Goal: Information Seeking & Learning: Find specific fact

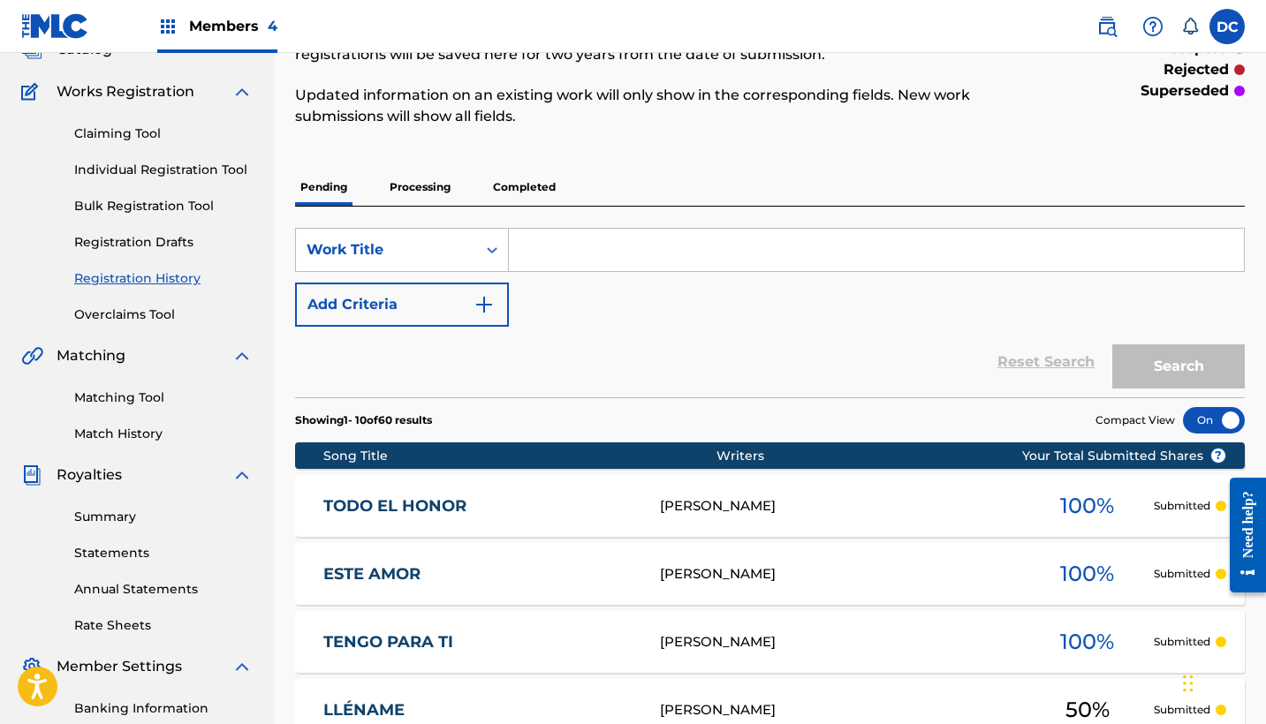
scroll to position [125, 0]
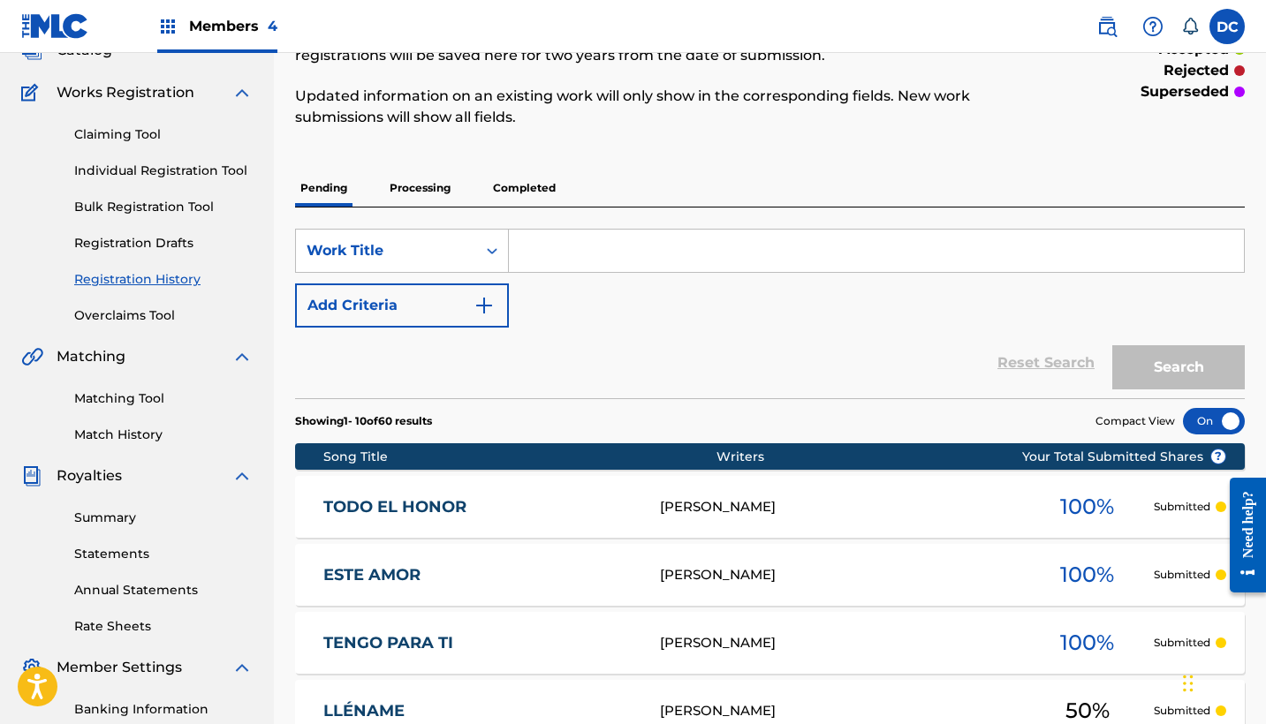
click at [399, 183] on p "Processing" at bounding box center [420, 188] width 72 height 37
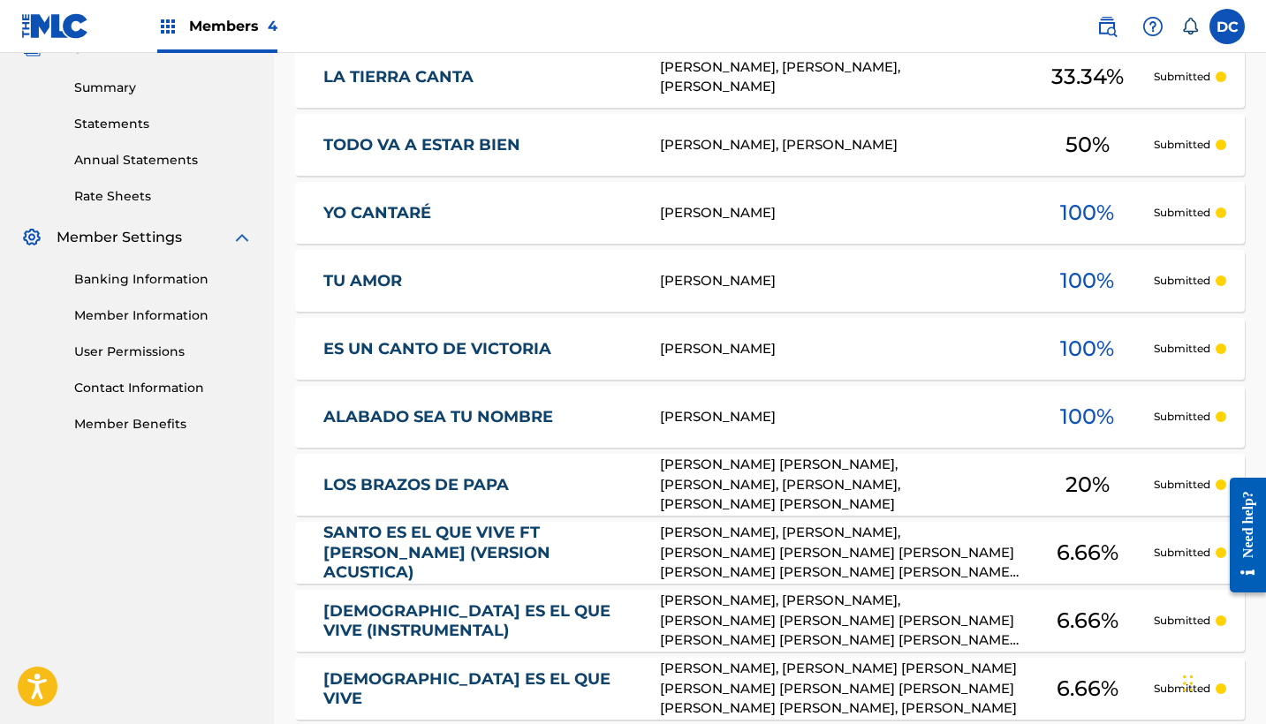
scroll to position [574, 0]
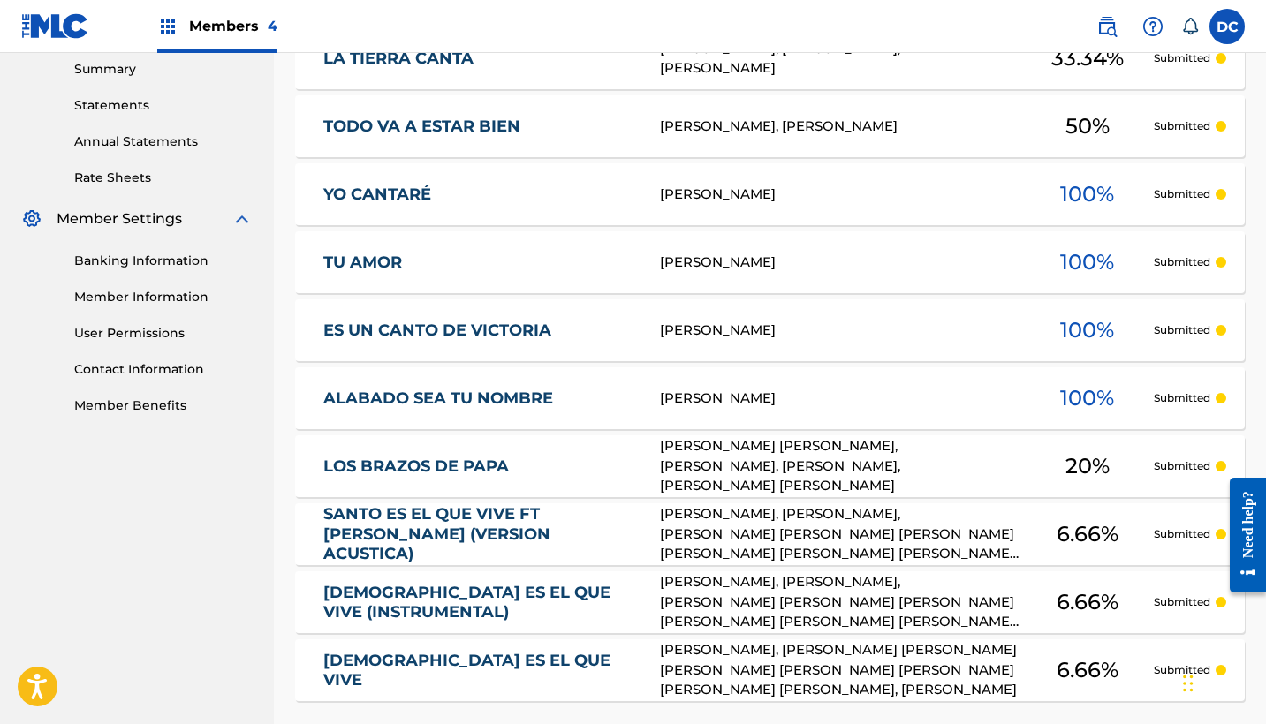
click at [589, 449] on div "LOS BRAZOS DE PAPA LR532T [PERSON_NAME] [PERSON_NAME], [PERSON_NAME], [PERSON_N…" at bounding box center [770, 466] width 950 height 62
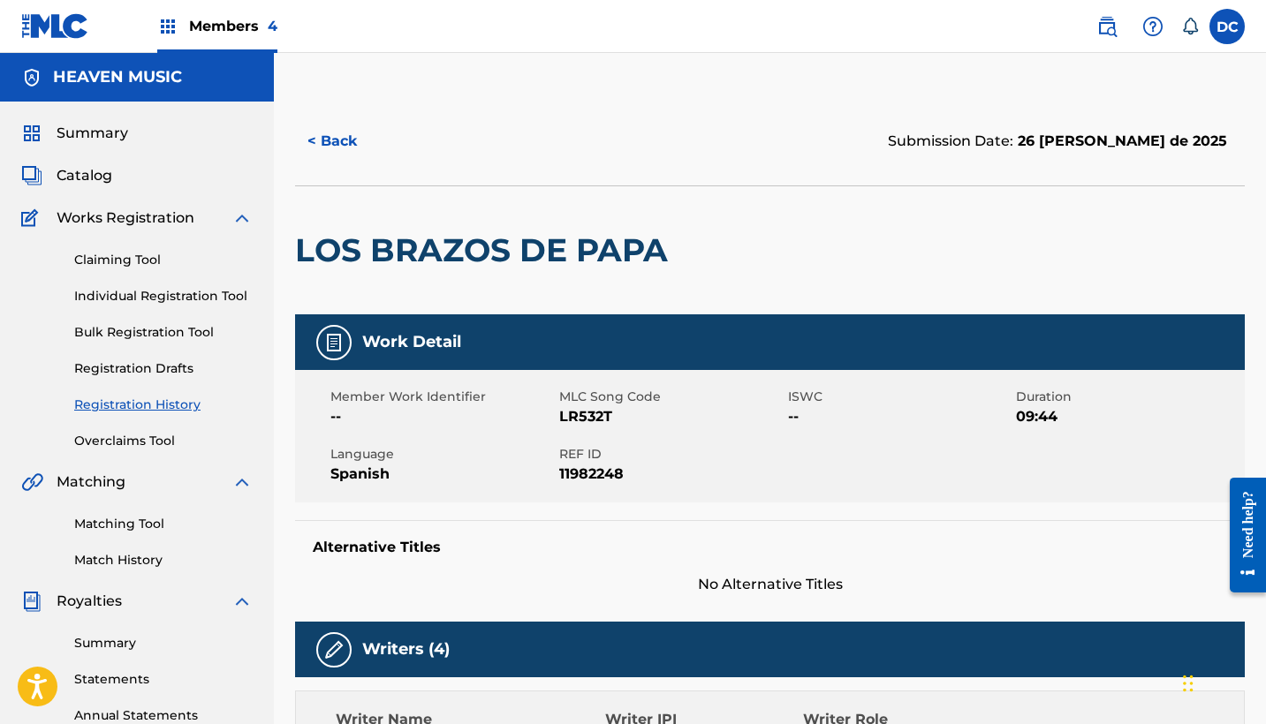
click at [1109, 34] on img at bounding box center [1106, 26] width 21 height 21
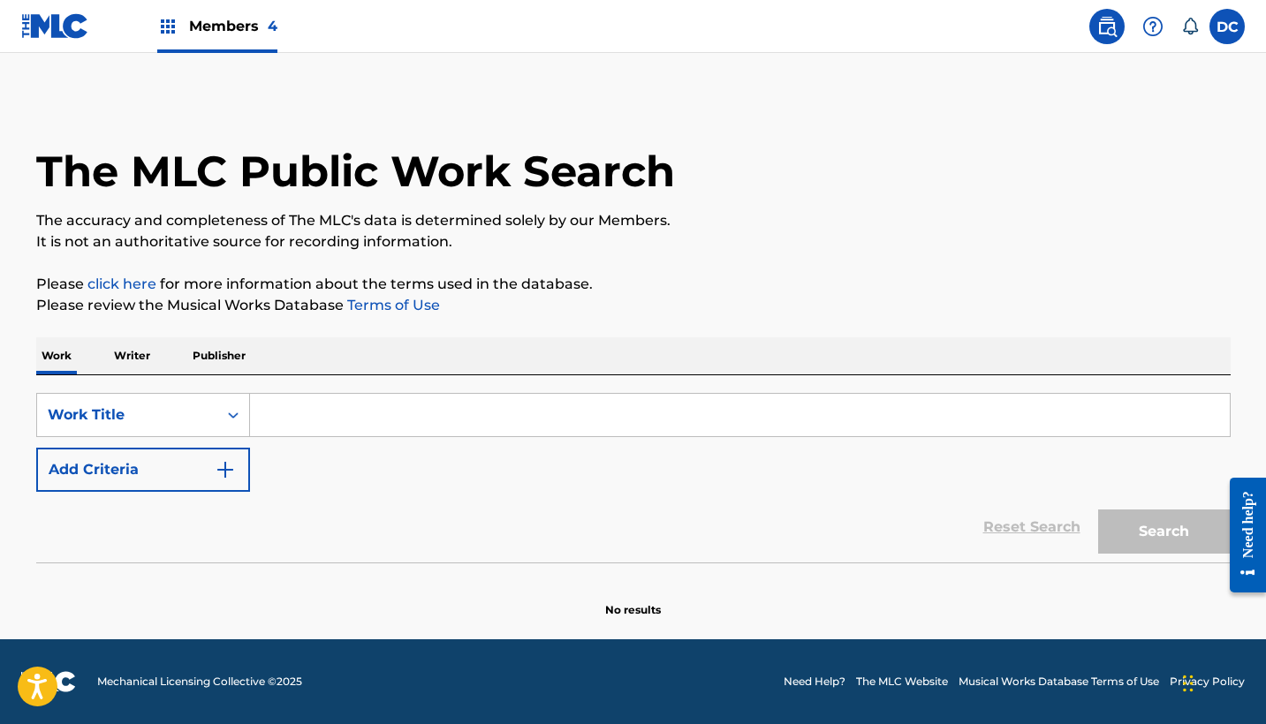
click at [184, 438] on div "SearchWithCriteriaf26bf0c1-60d1-4f82-b7b7-e26cb69513a7 Work Title Add Criteria" at bounding box center [633, 442] width 1194 height 99
click at [178, 430] on div "Work Title" at bounding box center [127, 415] width 180 height 34
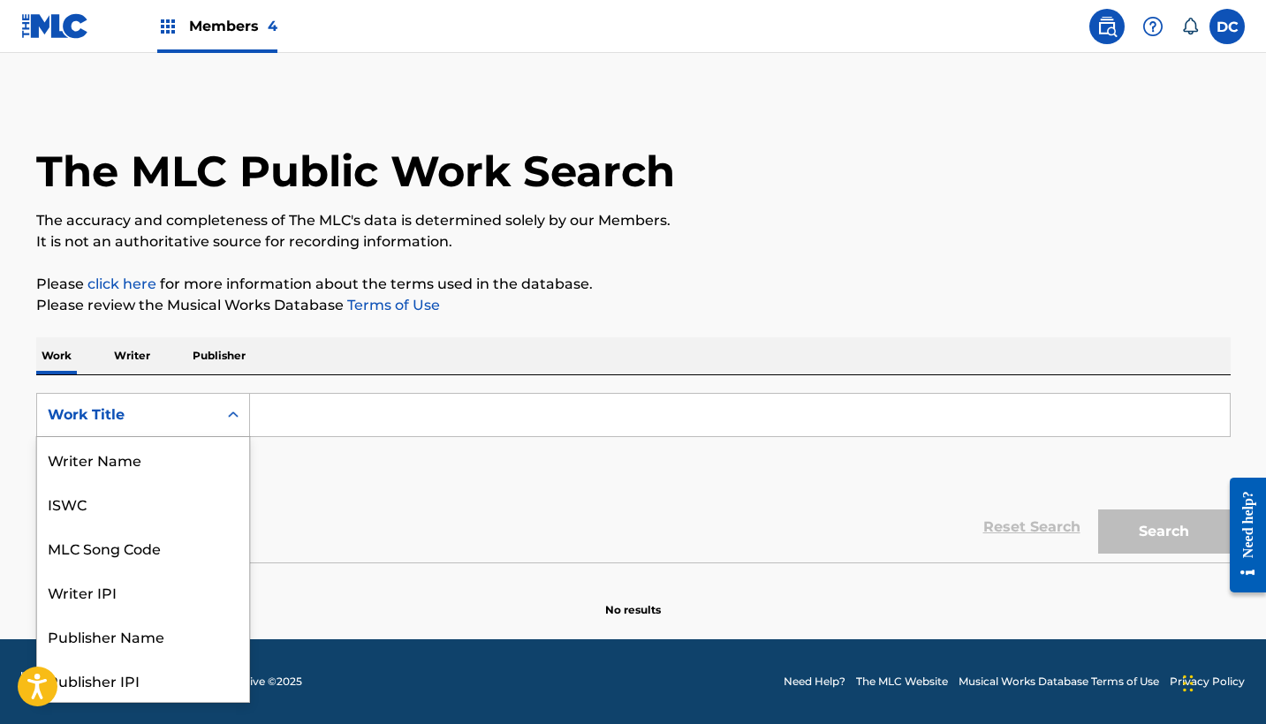
scroll to position [88, 0]
click at [176, 461] on div "MLC Song Code" at bounding box center [143, 459] width 212 height 44
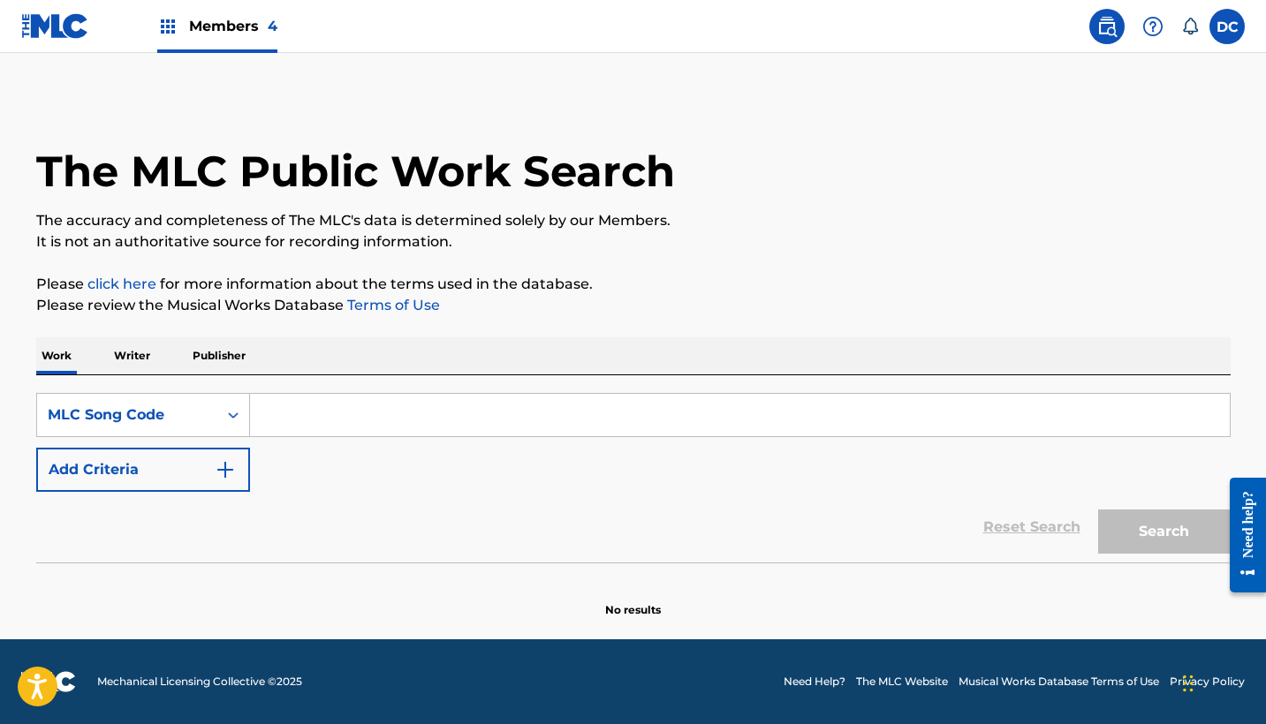
click at [284, 432] on input "Search Form" at bounding box center [740, 415] width 980 height 42
paste input "LS6EA6"
type input "LS6EA6"
click at [1163, 532] on button "Search" at bounding box center [1164, 532] width 133 height 44
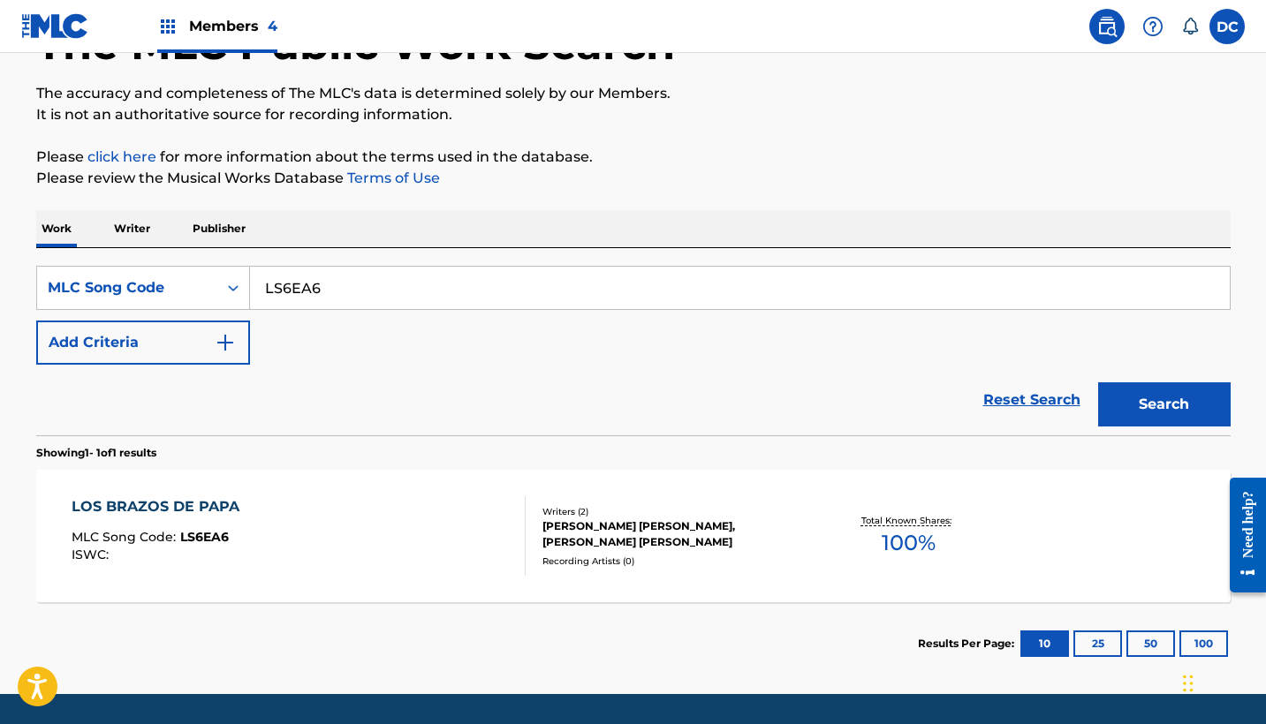
scroll to position [128, 0]
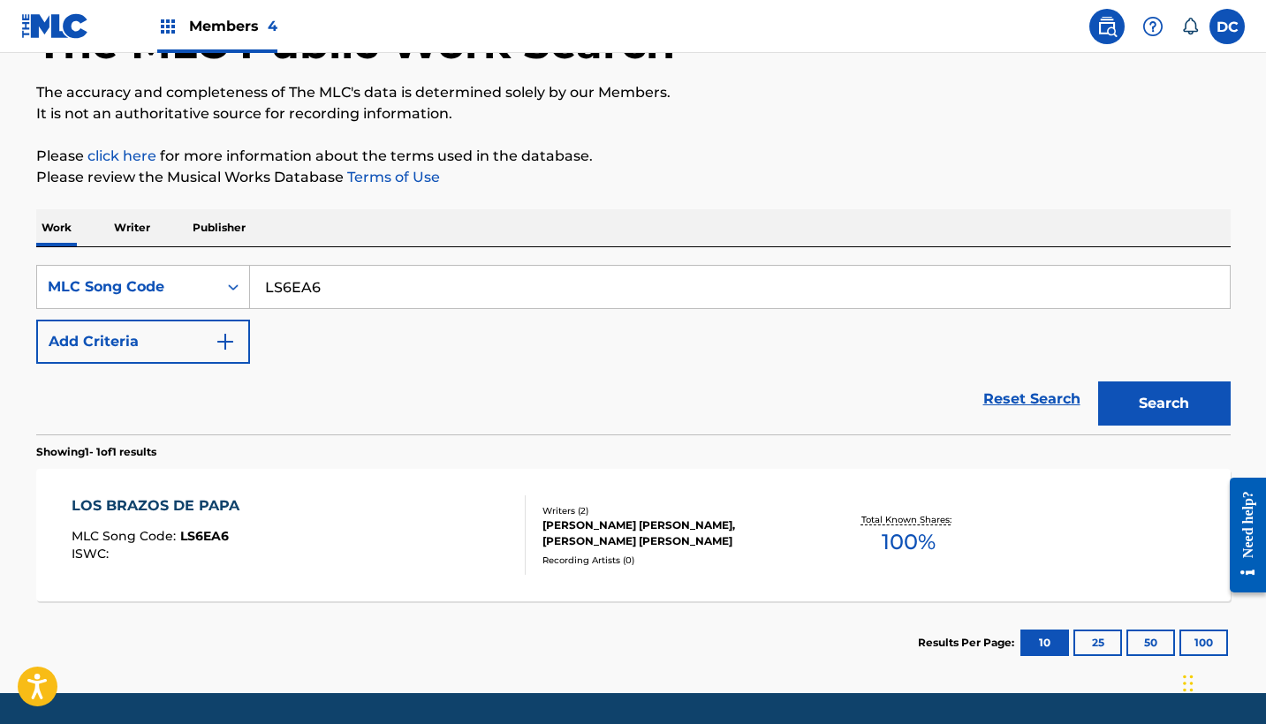
click at [453, 519] on div "LOS BRAZOS DE PAPA MLC Song Code : LS6EA6 ISWC :" at bounding box center [299, 536] width 454 height 80
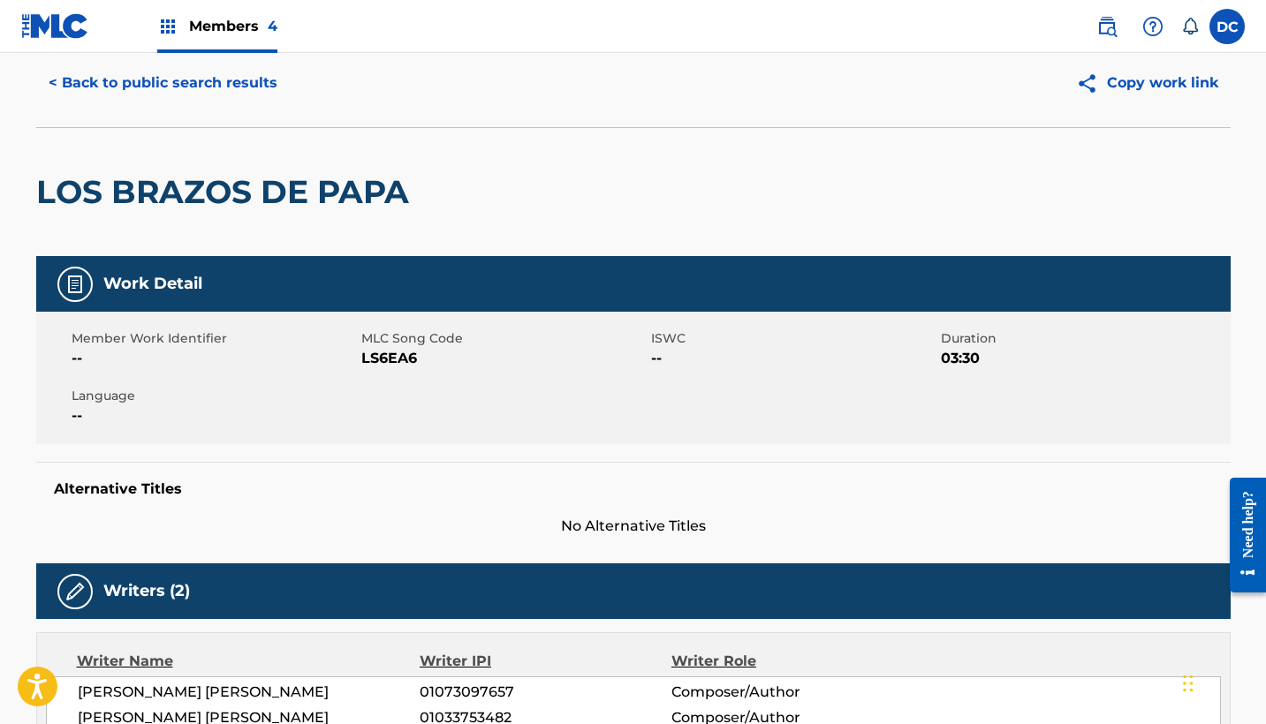
scroll to position [59, 0]
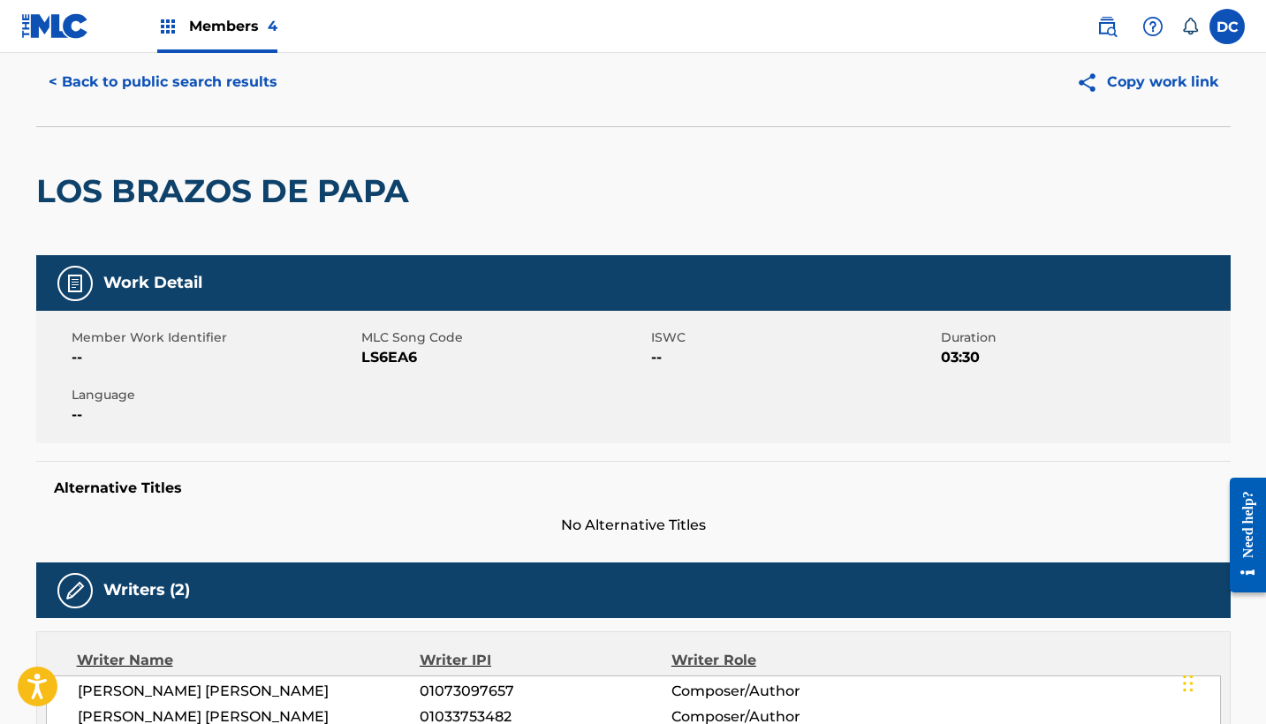
click at [403, 353] on span "LS6EA6" at bounding box center [503, 357] width 285 height 21
copy span "LS6EA6"
click at [224, 77] on button "< Back to public search results" at bounding box center [163, 82] width 254 height 44
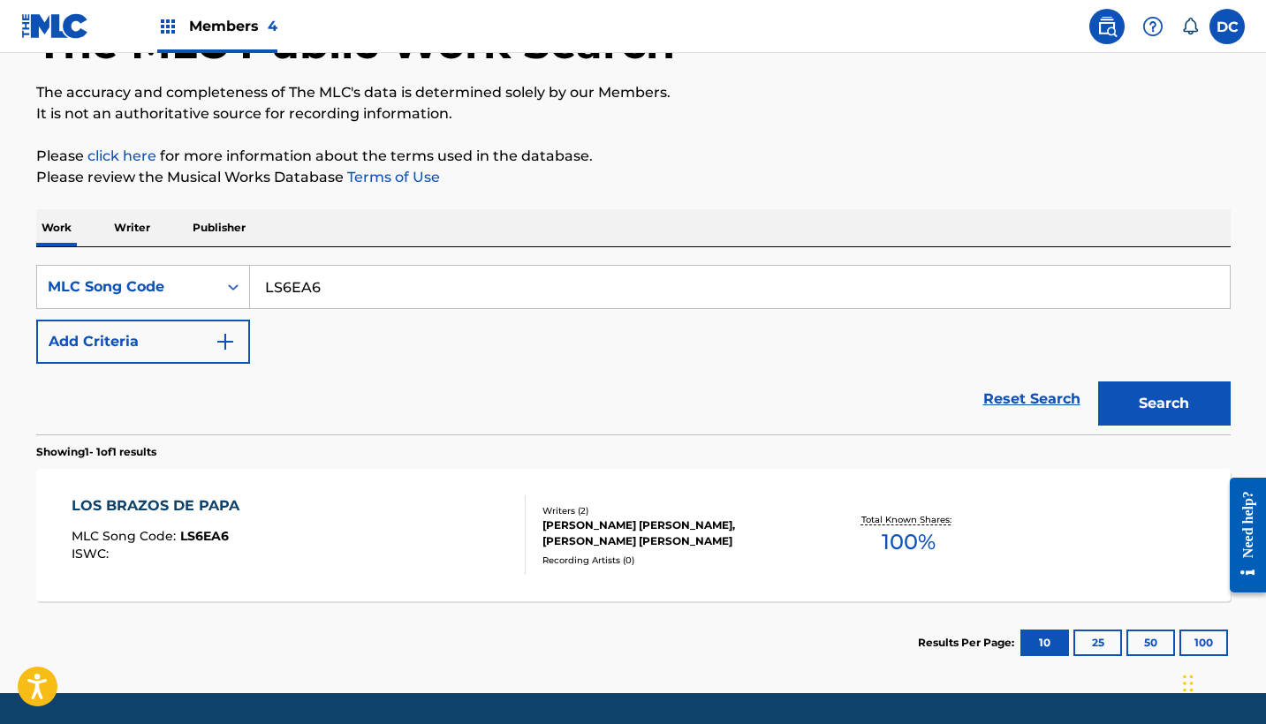
click at [303, 283] on input "LS6EA6" at bounding box center [740, 287] width 980 height 42
paste input "R7I2E"
click at [1163, 404] on button "Search" at bounding box center [1164, 404] width 133 height 44
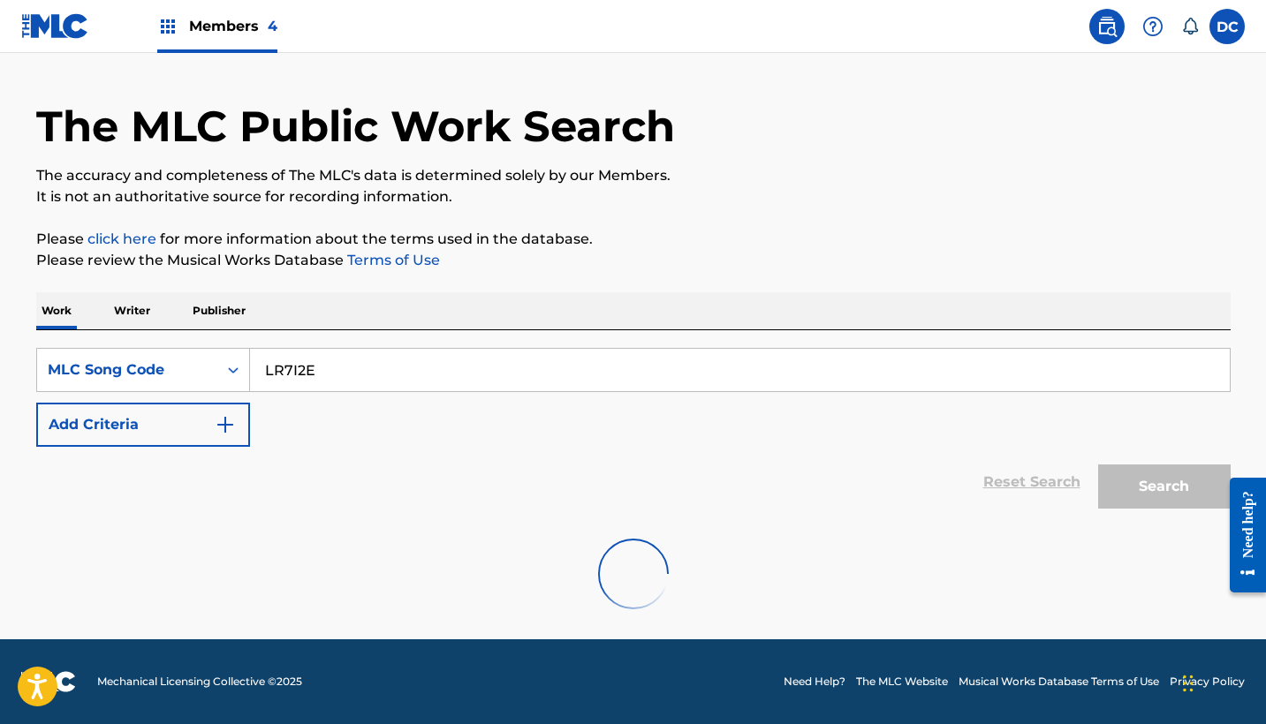
scroll to position [0, 0]
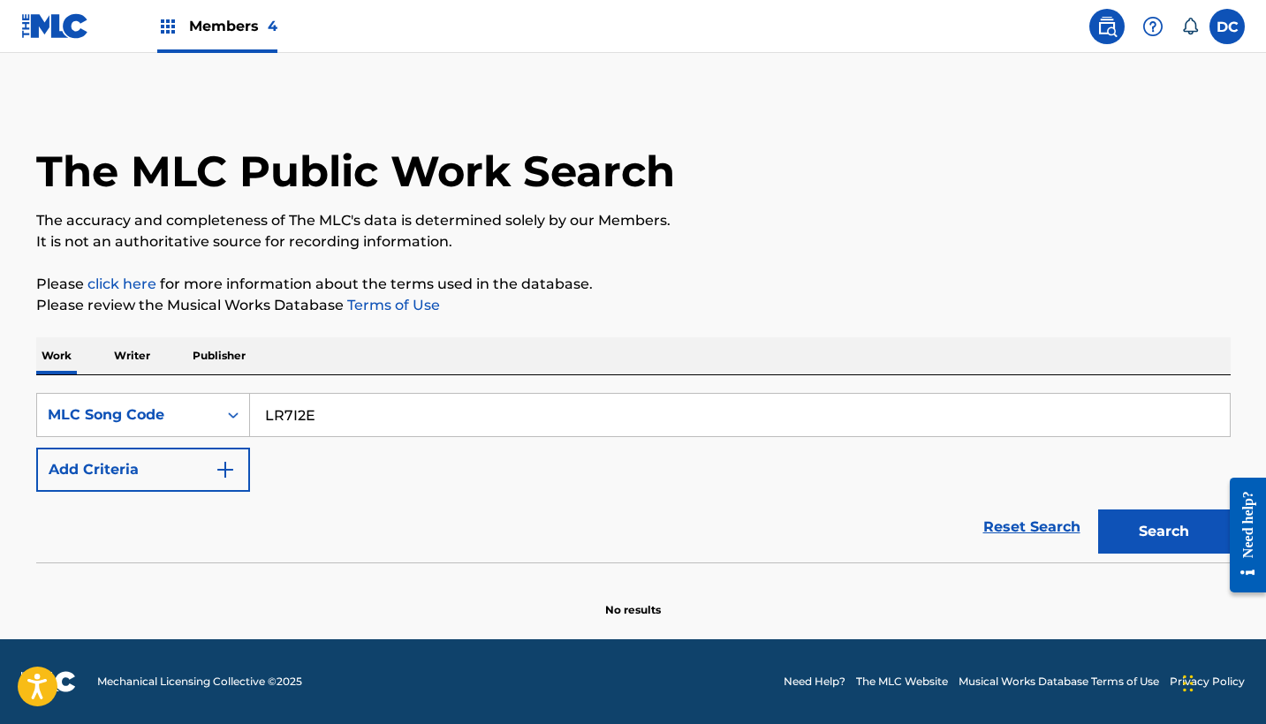
click at [298, 416] on input "LR7I2E" at bounding box center [740, 415] width 980 height 42
paste input "S6EA6"
type input "LS6EA6"
click at [1163, 532] on button "Search" at bounding box center [1164, 532] width 133 height 44
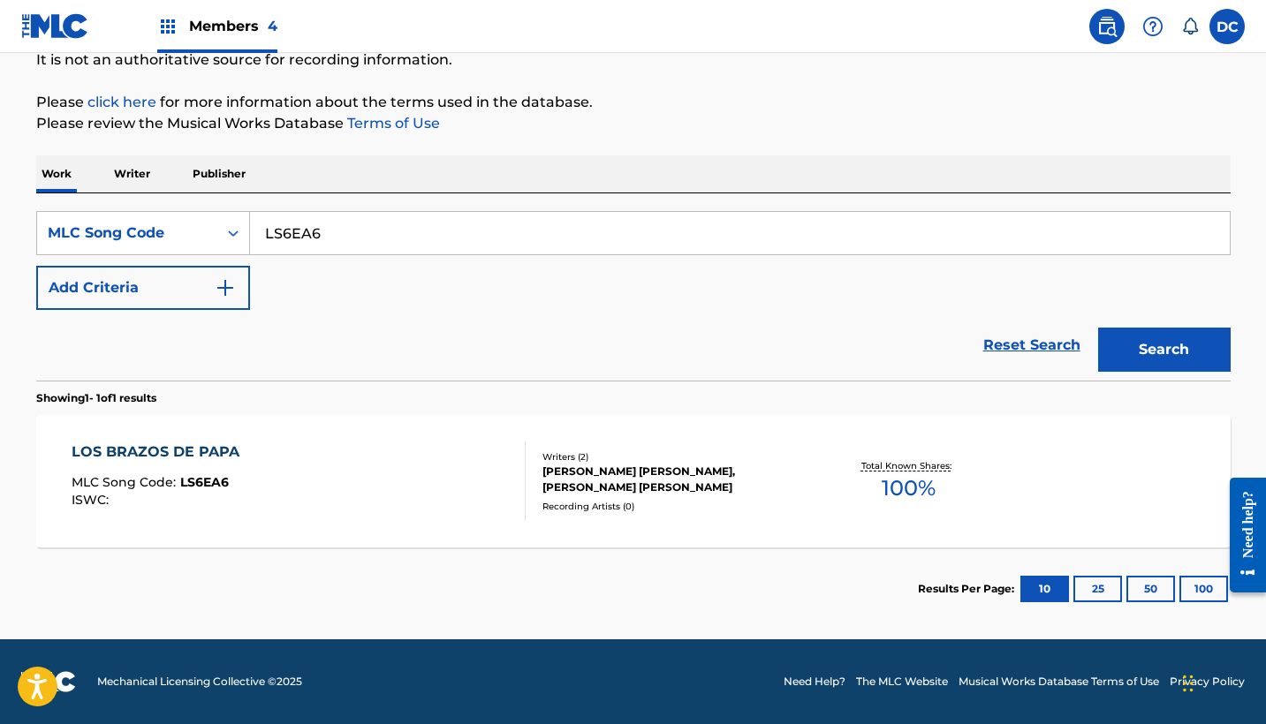
scroll to position [182, 0]
click at [467, 498] on div "LOS BRAZOS DE PAPA MLC Song Code : LS6EA6 ISWC :" at bounding box center [299, 482] width 454 height 80
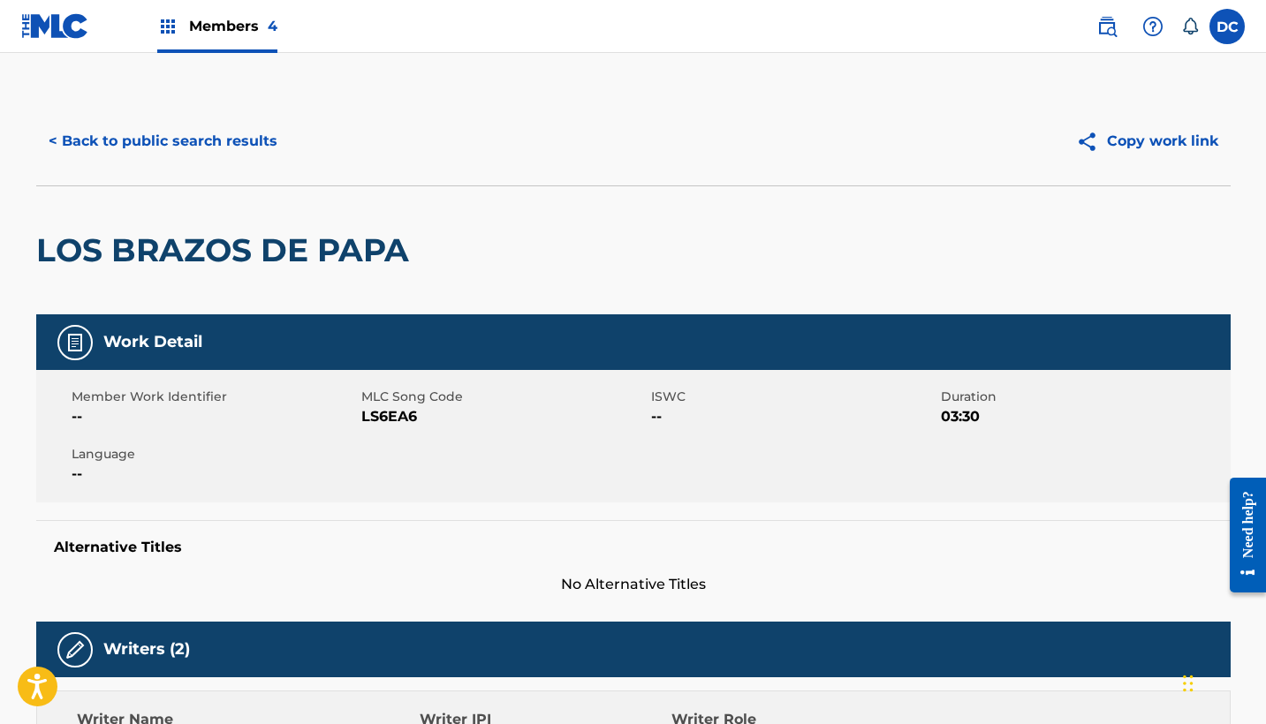
click at [389, 421] on span "LS6EA6" at bounding box center [503, 416] width 285 height 21
copy span "LS6EA6"
click at [383, 411] on span "LS6EA6" at bounding box center [503, 416] width 285 height 21
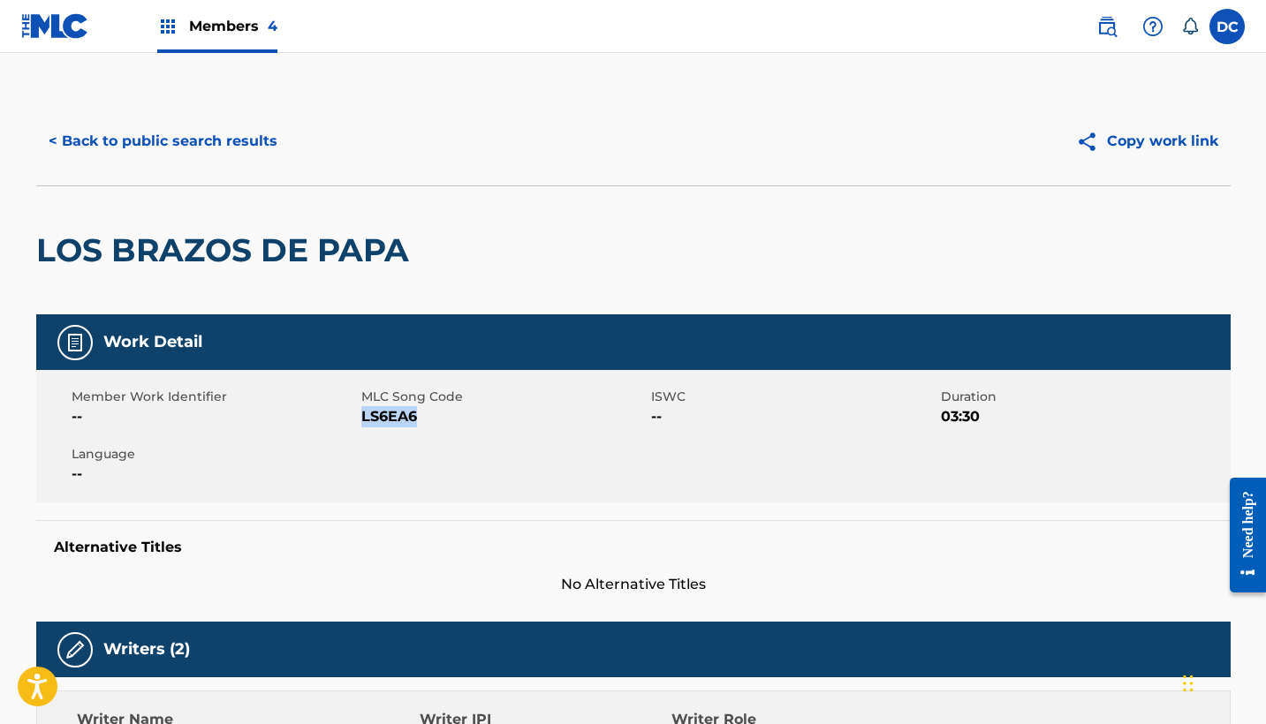
copy span "LS6EA6"
click at [246, 148] on button "< Back to public search results" at bounding box center [163, 141] width 254 height 44
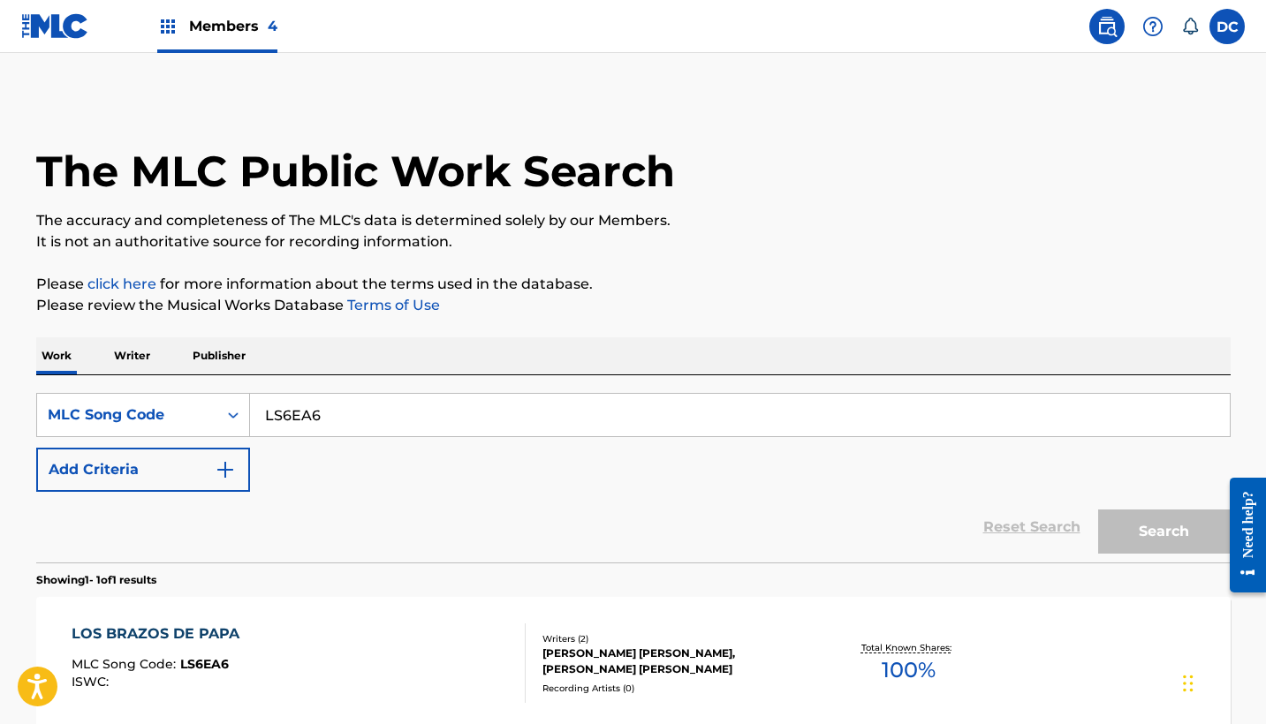
scroll to position [136, 0]
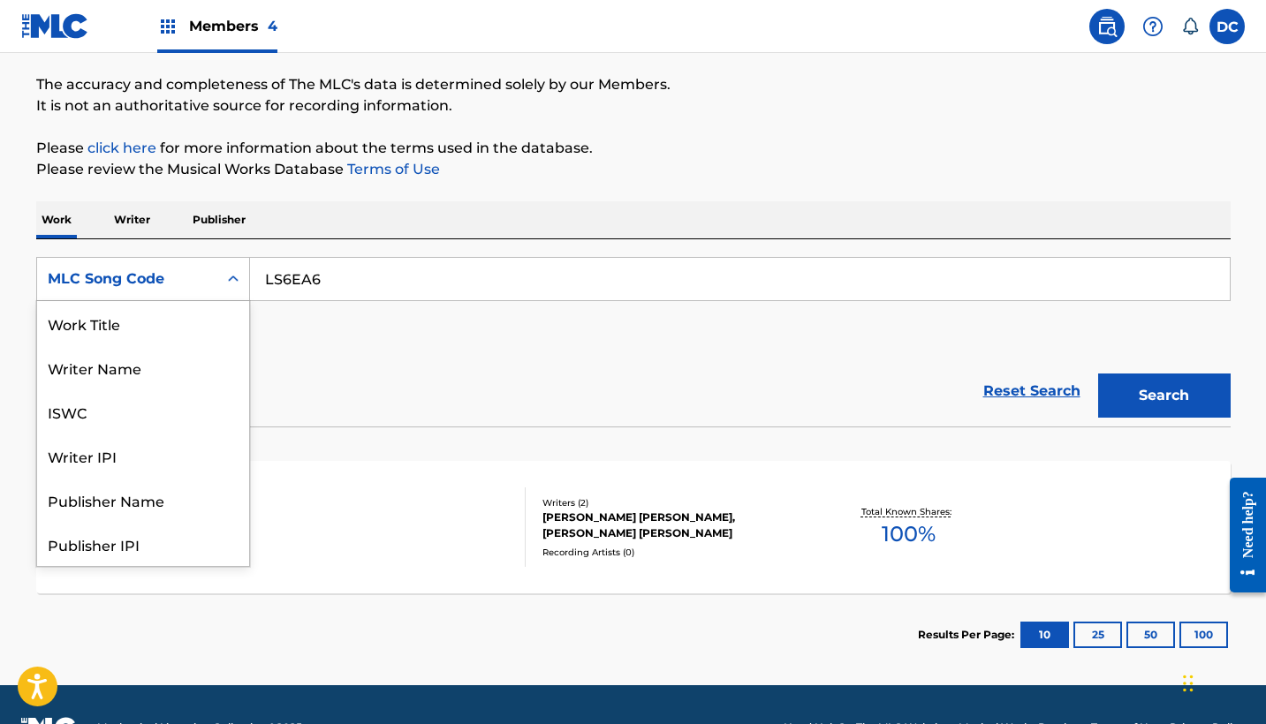
click at [182, 282] on div "MLC Song Code" at bounding box center [127, 279] width 159 height 21
click at [169, 318] on div "Work Title" at bounding box center [143, 323] width 212 height 44
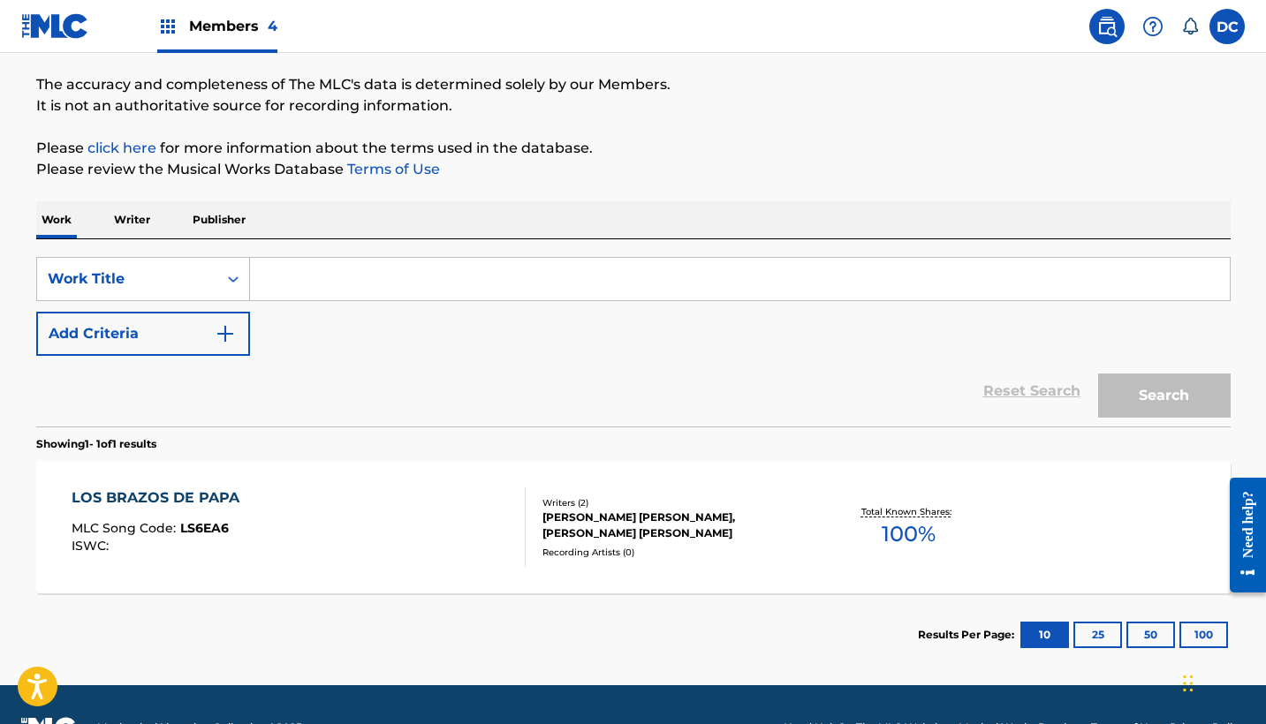
click at [300, 269] on input "Search Form" at bounding box center [740, 279] width 980 height 42
type input "ñ"
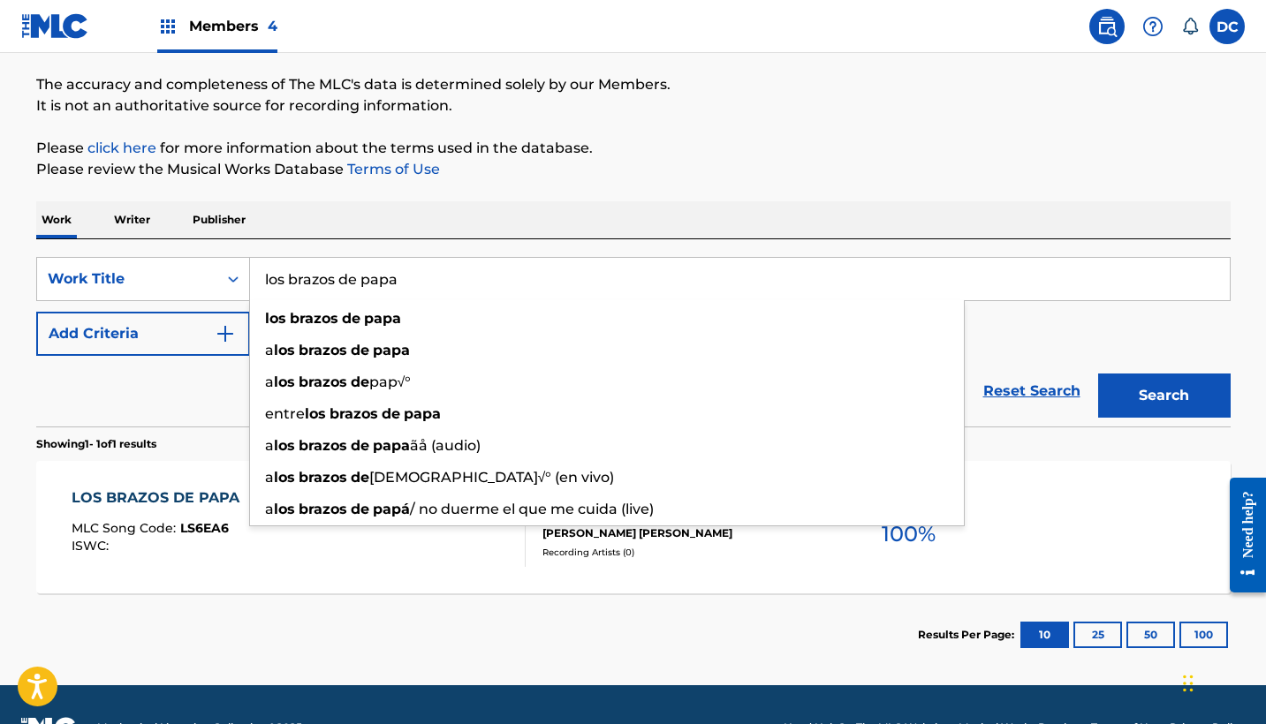
type input "los brazos de papa"
click at [329, 233] on div "Work Writer Publisher" at bounding box center [633, 219] width 1194 height 37
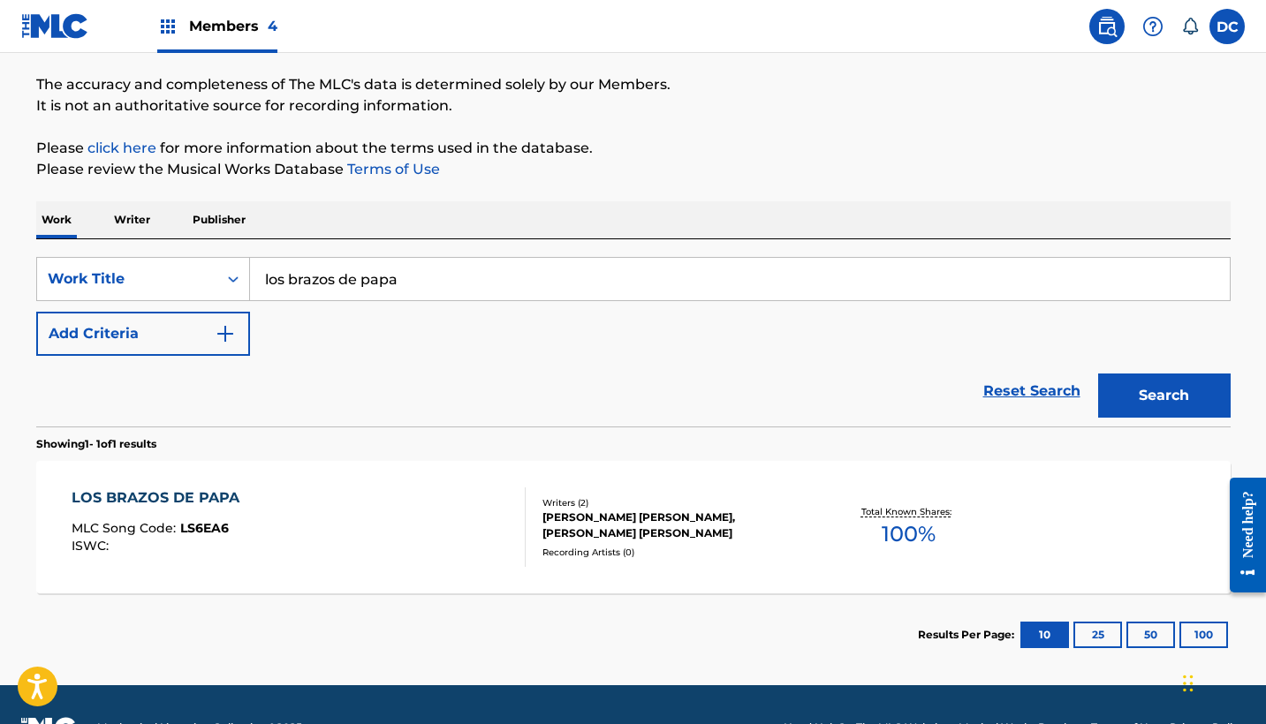
click at [207, 335] on button "Add Criteria" at bounding box center [143, 334] width 214 height 44
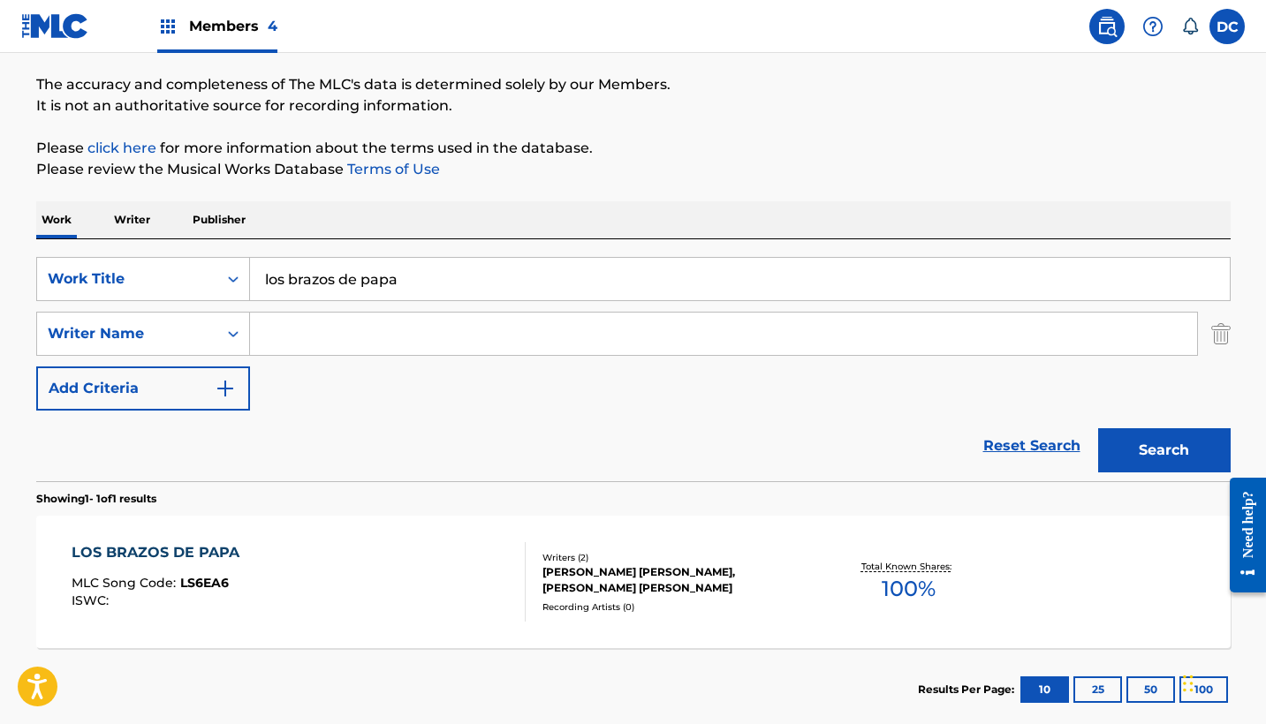
click at [375, 336] on input "Search Form" at bounding box center [723, 334] width 947 height 42
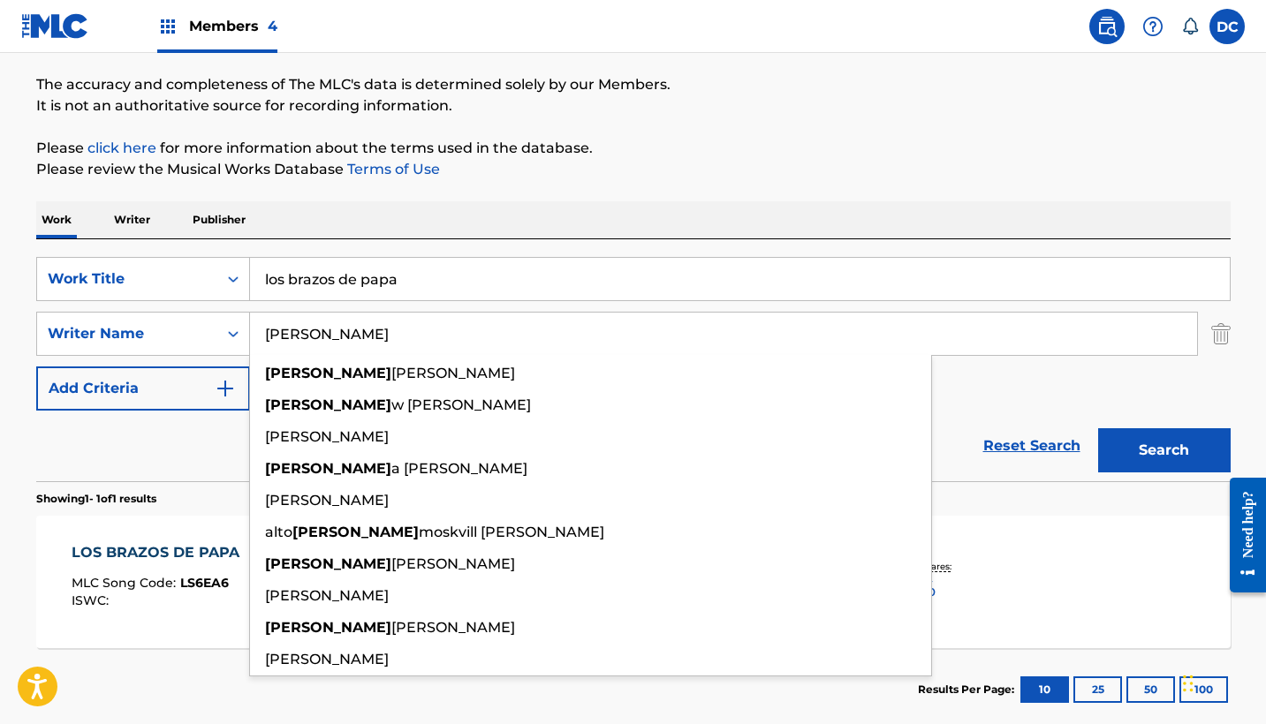
type input "[PERSON_NAME]"
click at [1163, 451] on button "Search" at bounding box center [1164, 450] width 133 height 44
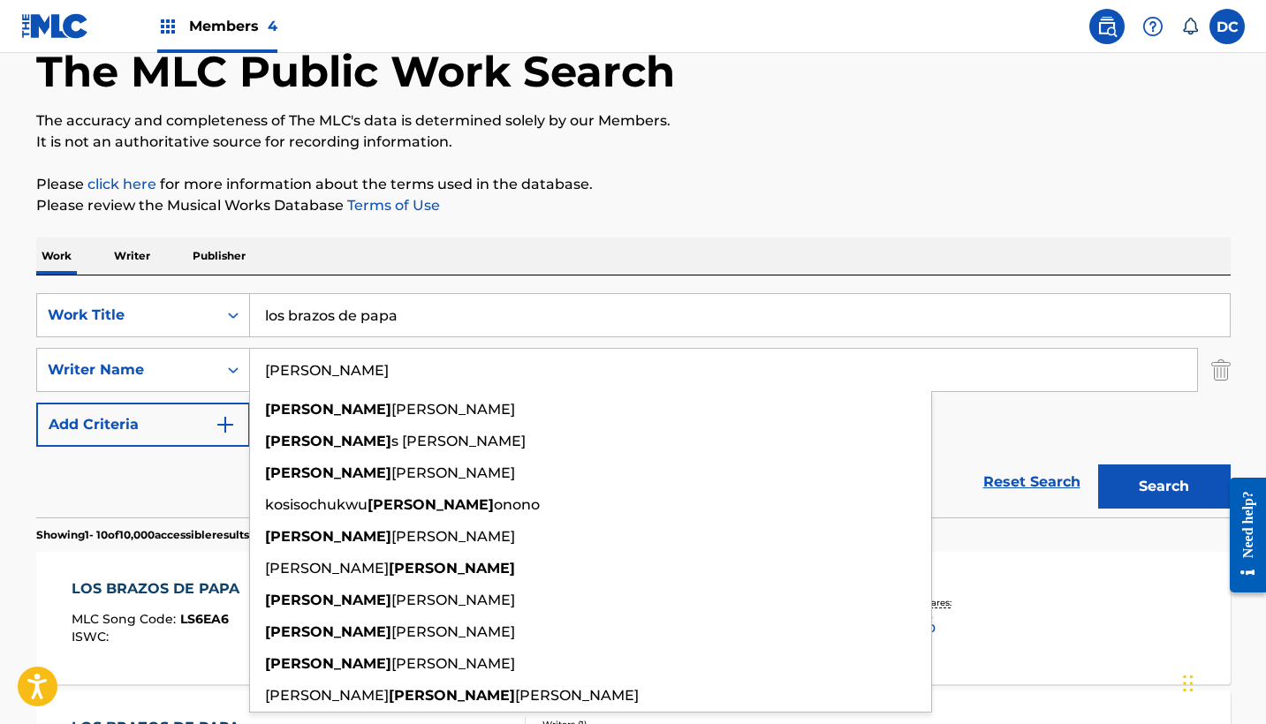
click at [536, 292] on div "SearchWithCriteria7613643c-0845-46c7-9eba-58bea35bff11 Work Title los brazos de…" at bounding box center [633, 397] width 1194 height 242
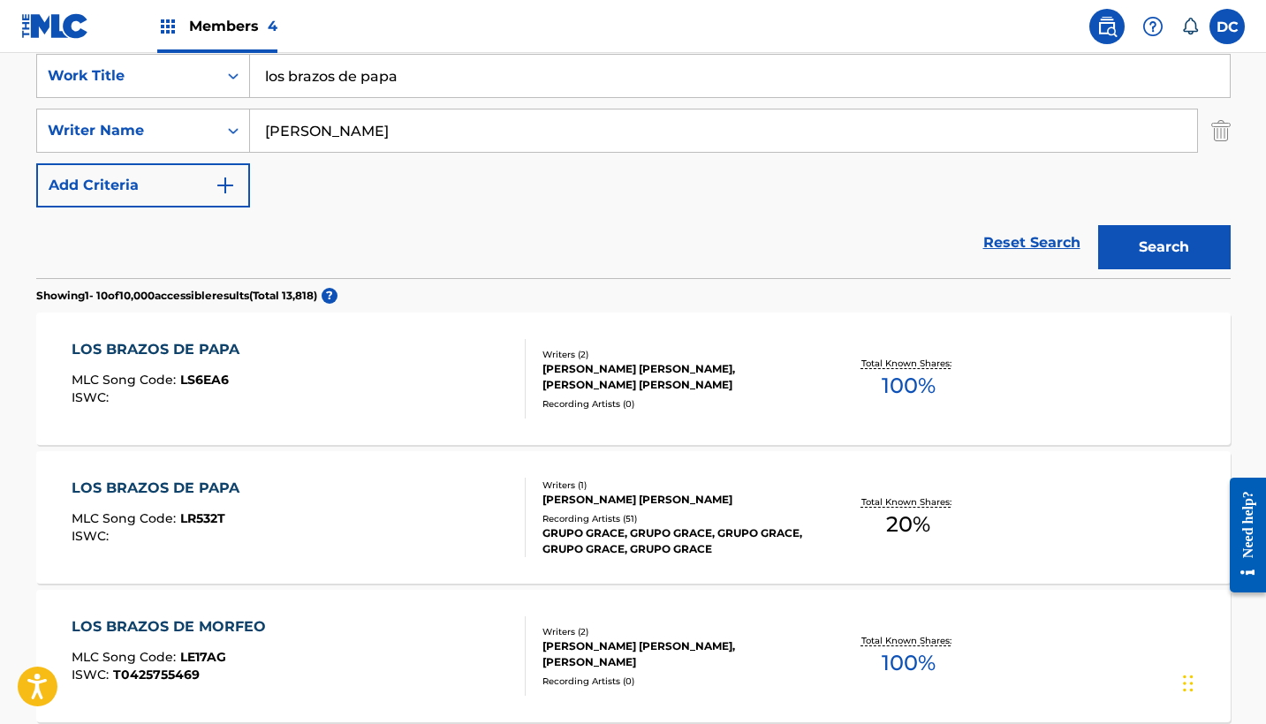
scroll to position [340, 0]
click at [447, 378] on div "LOS BRAZOS DE PAPA MLC Song Code : LS6EA6 ISWC :" at bounding box center [299, 378] width 454 height 80
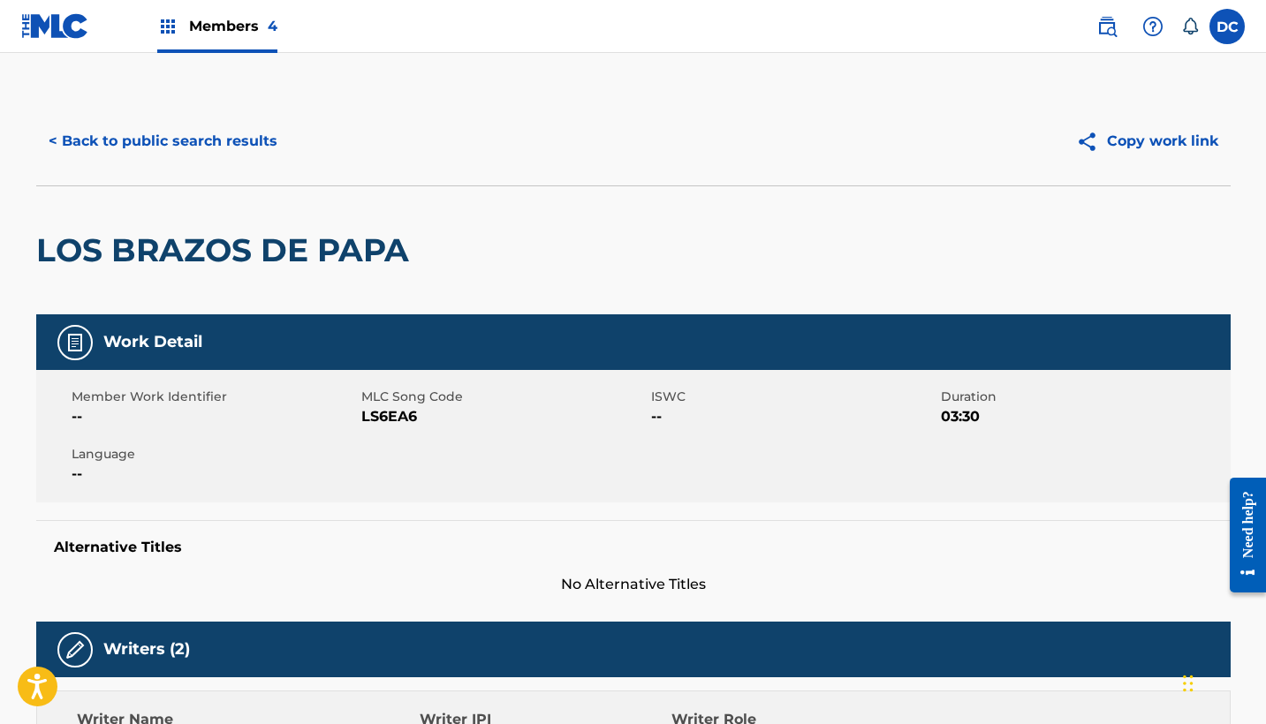
click at [203, 141] on button "< Back to public search results" at bounding box center [163, 141] width 254 height 44
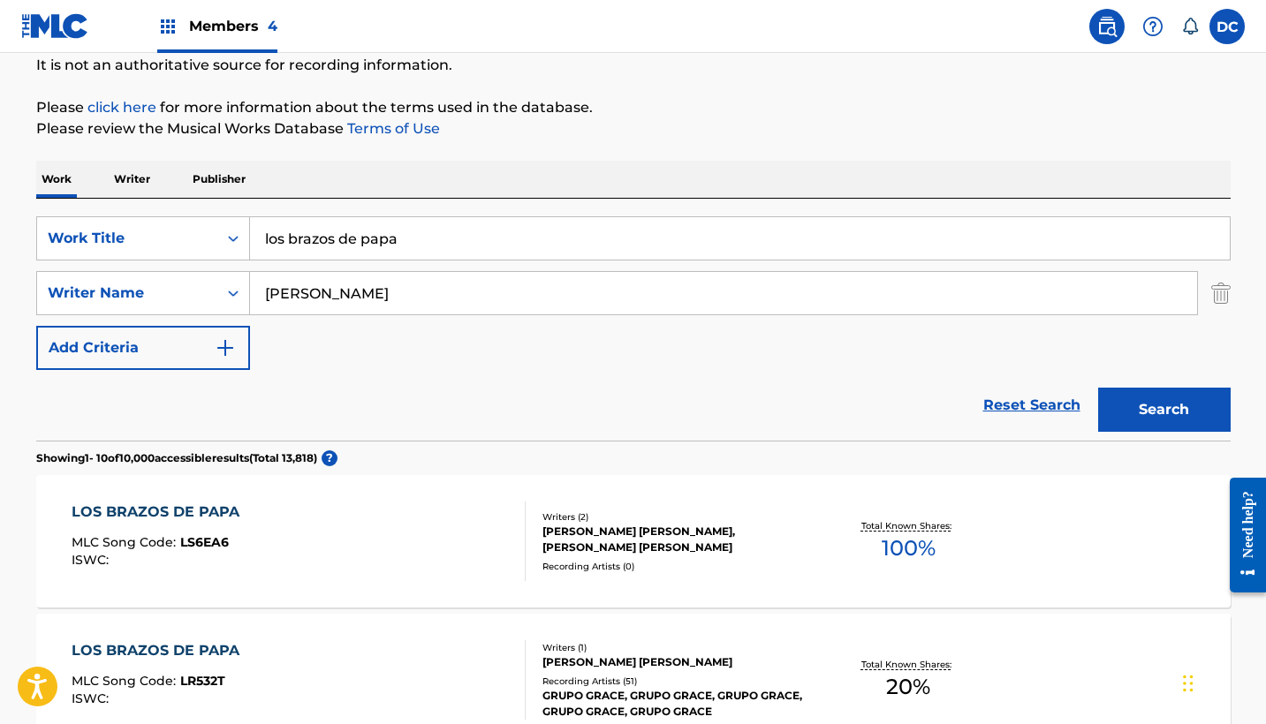
scroll to position [155, 0]
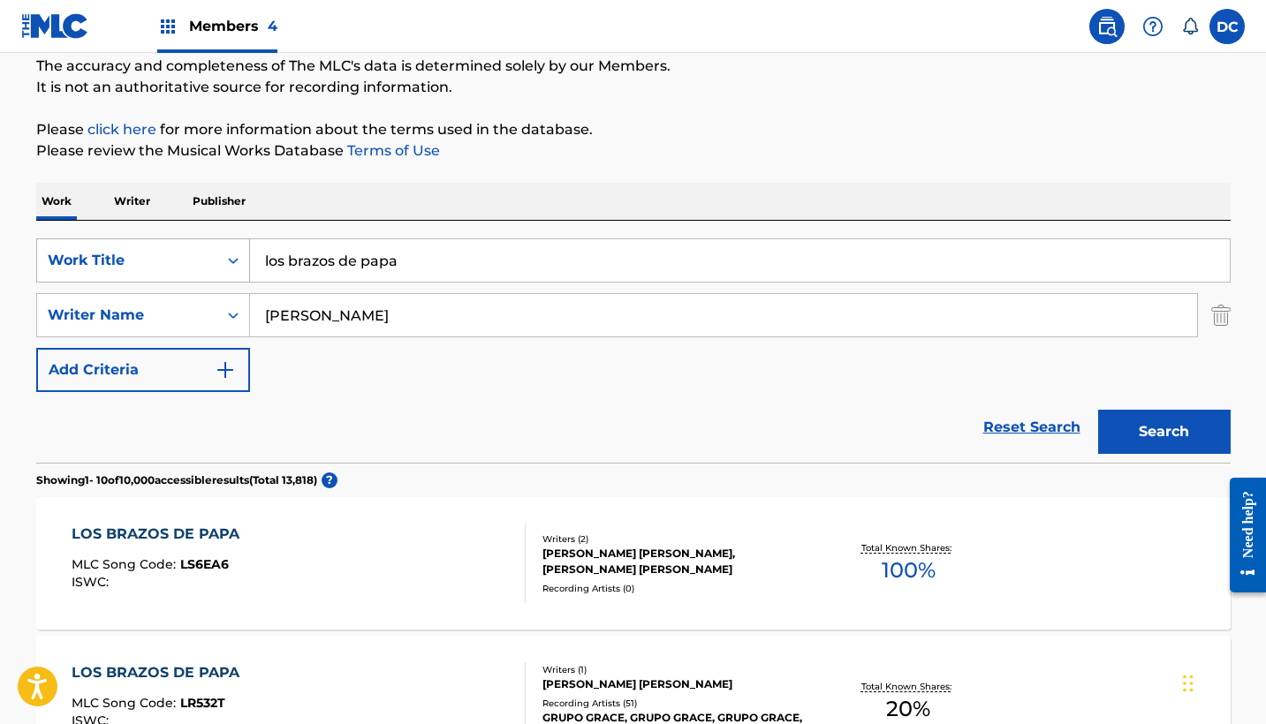
click at [176, 271] on div "Work Title" at bounding box center [127, 261] width 180 height 34
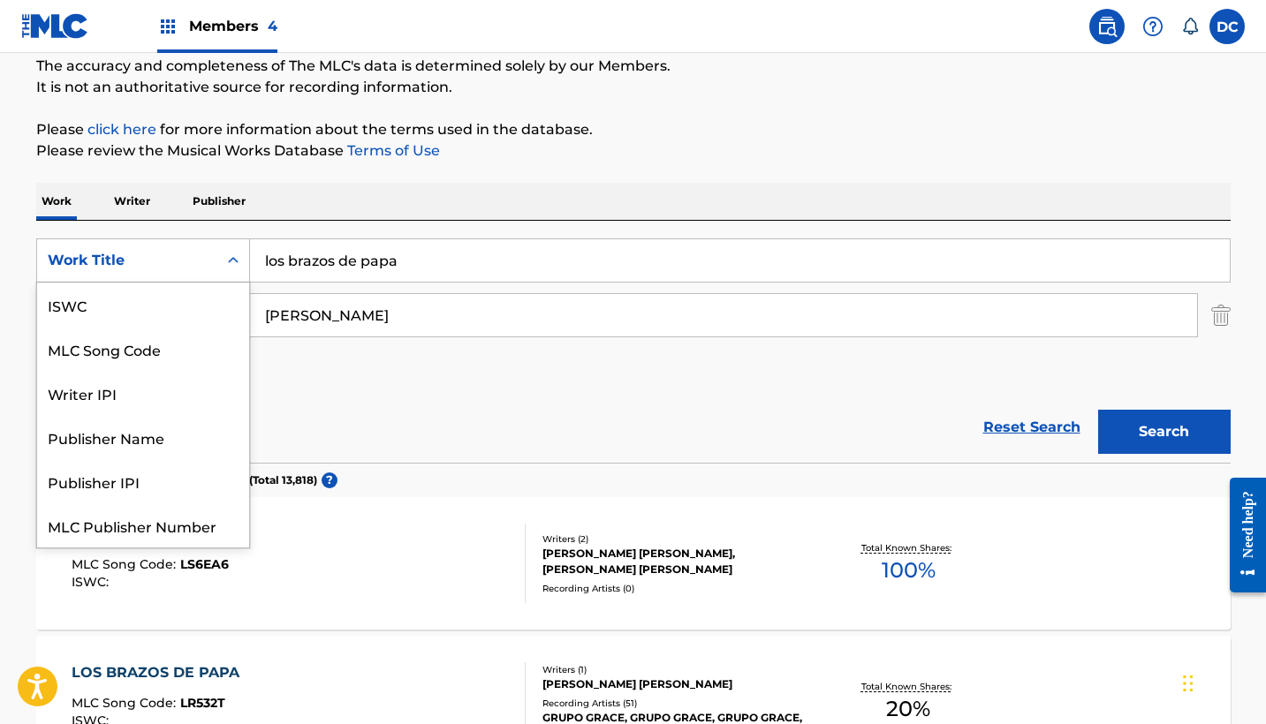
scroll to position [44, 0]
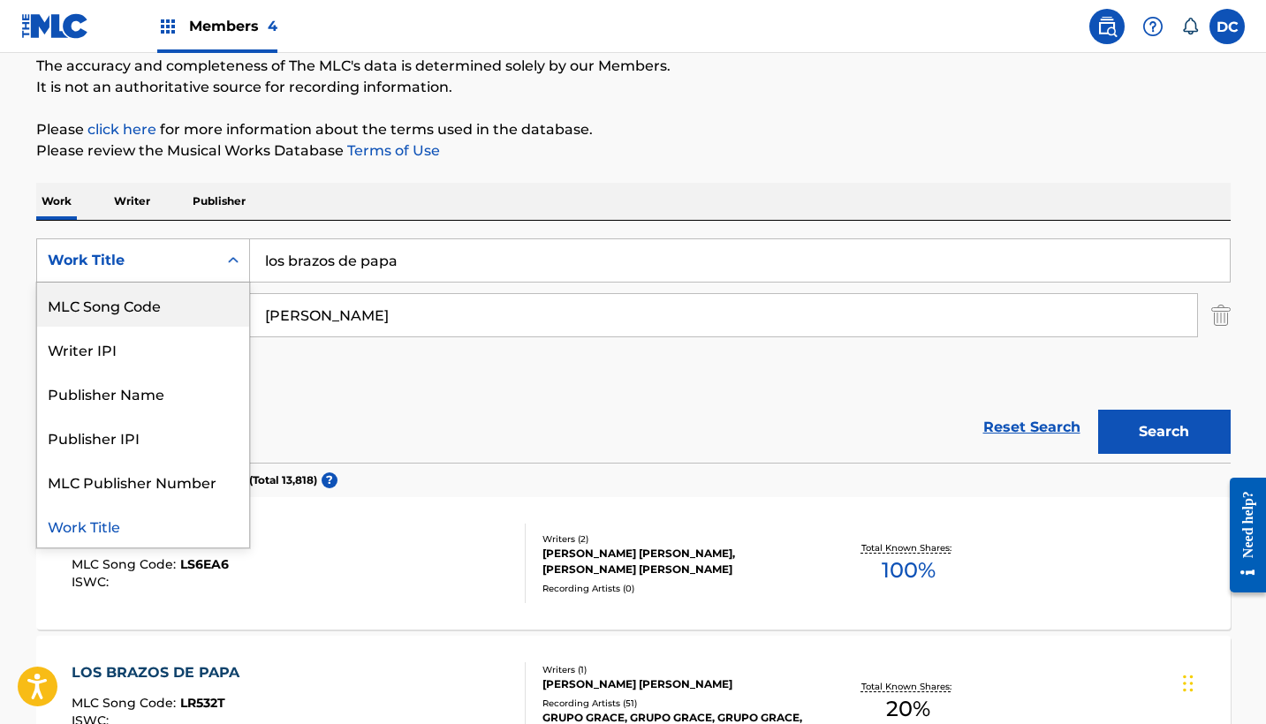
click at [178, 321] on div "MLC Song Code" at bounding box center [143, 305] width 212 height 44
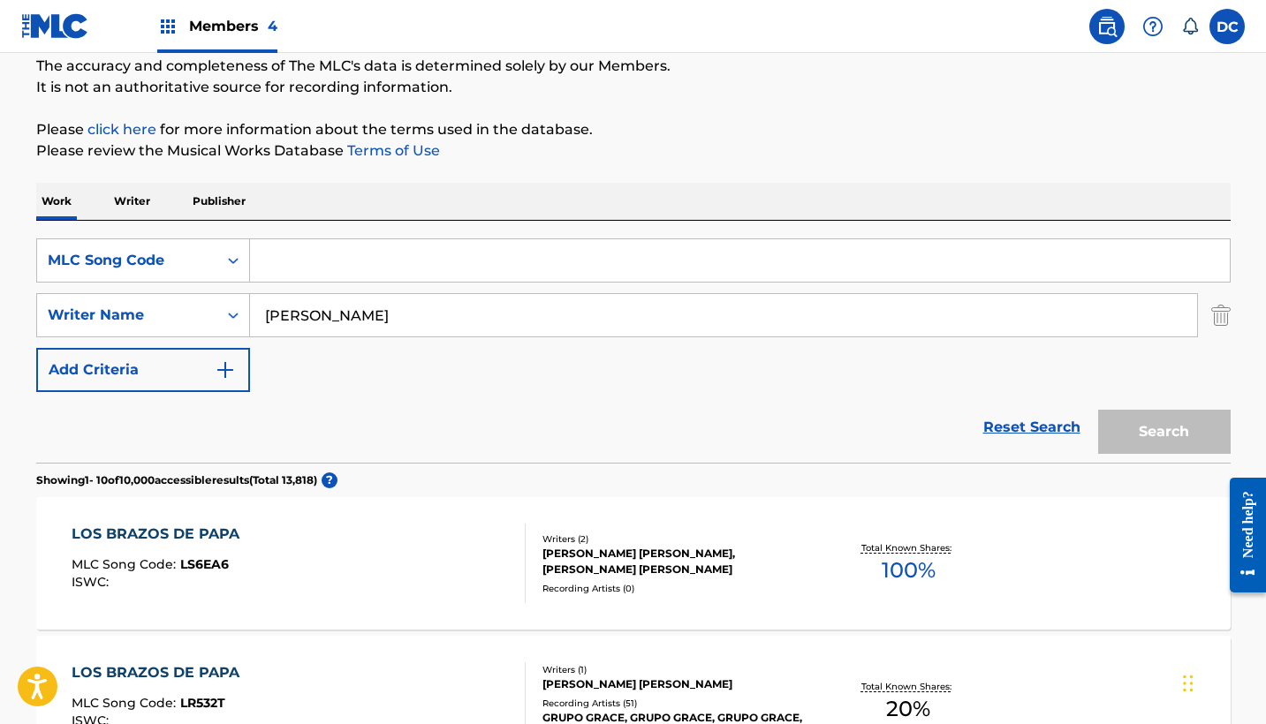
click at [347, 269] on input "Search Form" at bounding box center [740, 260] width 980 height 42
paste input "CA5V1F"
type input "CA5V1F"
click at [304, 321] on input "[PERSON_NAME]" at bounding box center [723, 315] width 947 height 42
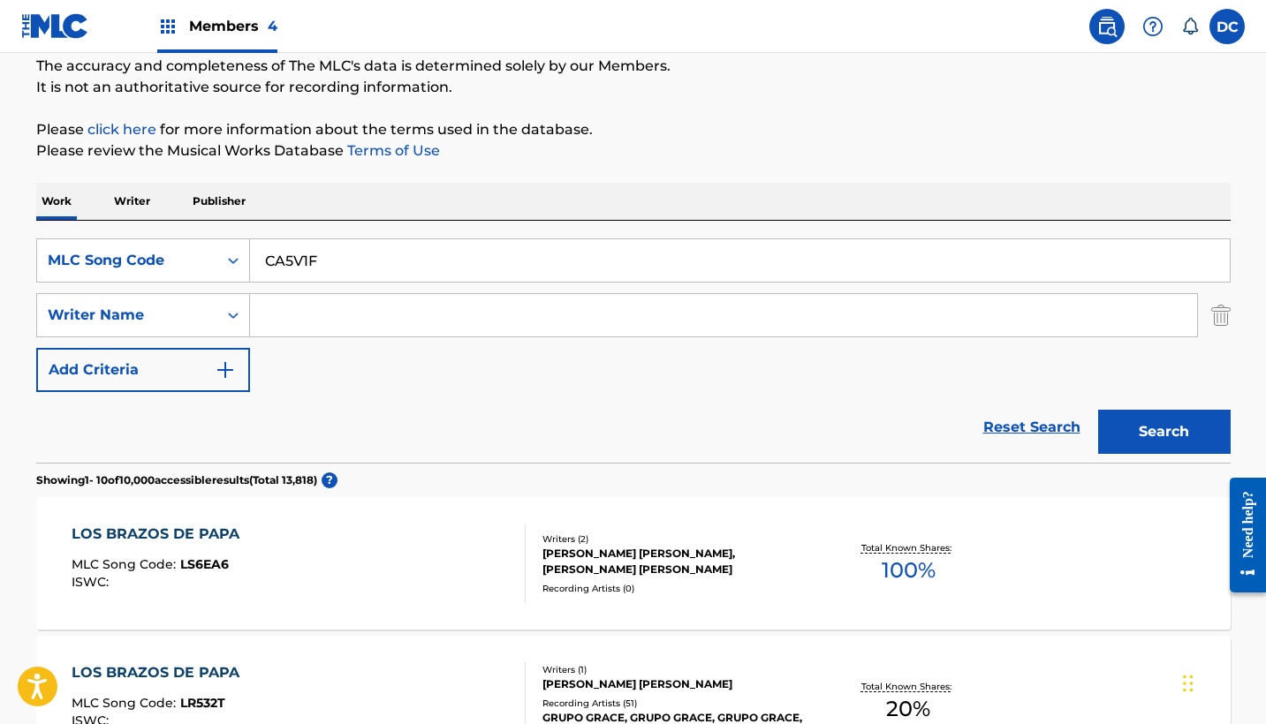
click at [1227, 318] on img "Search Form" at bounding box center [1220, 315] width 19 height 44
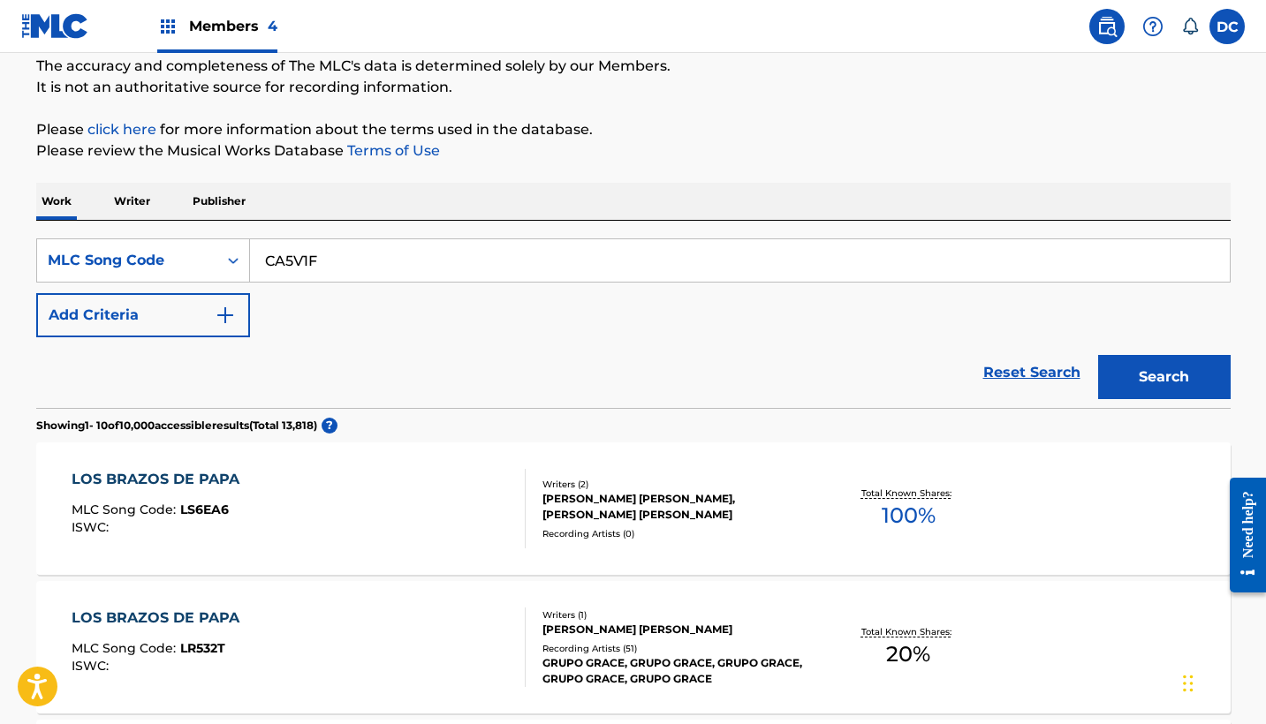
click at [1153, 376] on button "Search" at bounding box center [1164, 377] width 133 height 44
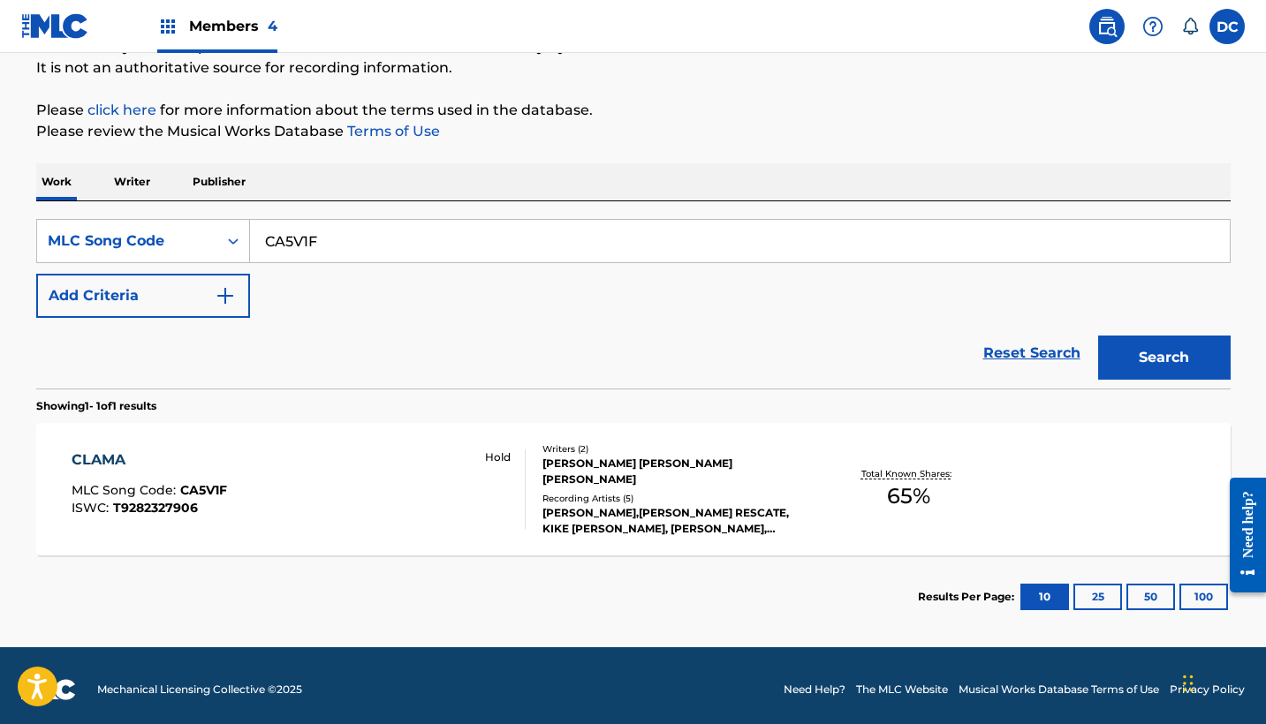
scroll to position [178, 0]
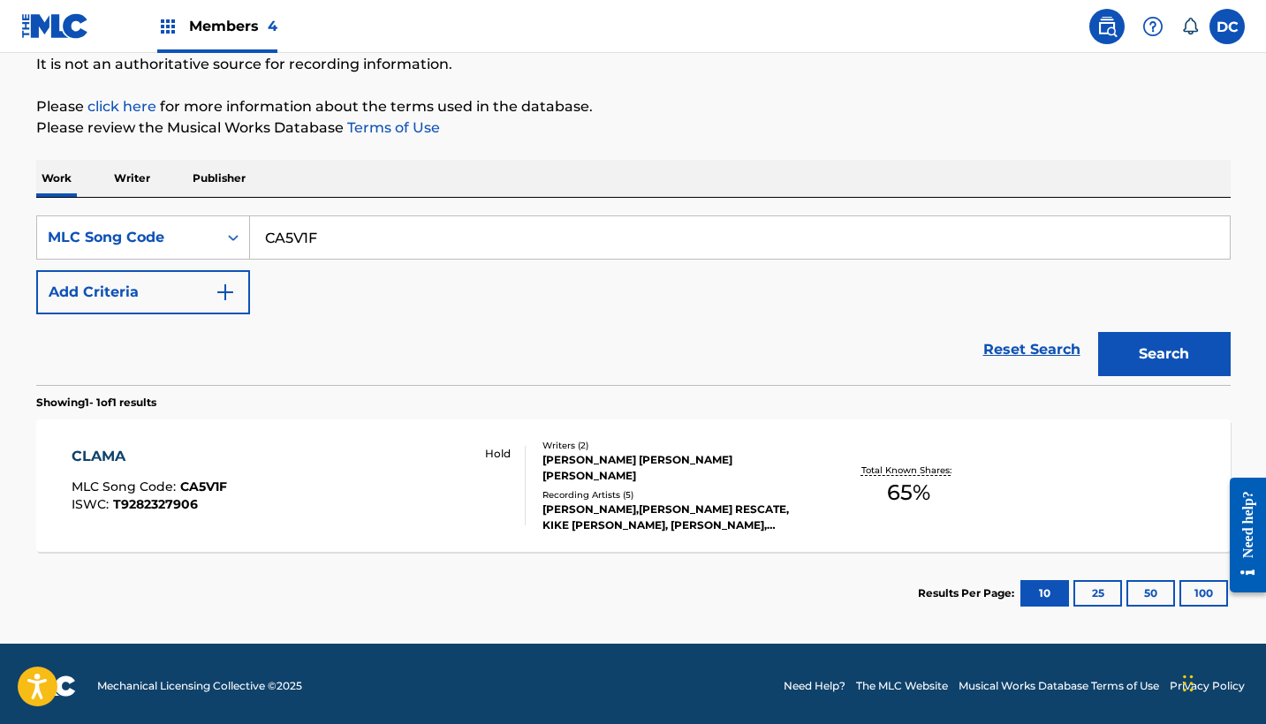
click at [613, 481] on div "[PERSON_NAME] [PERSON_NAME] [PERSON_NAME]" at bounding box center [675, 468] width 267 height 32
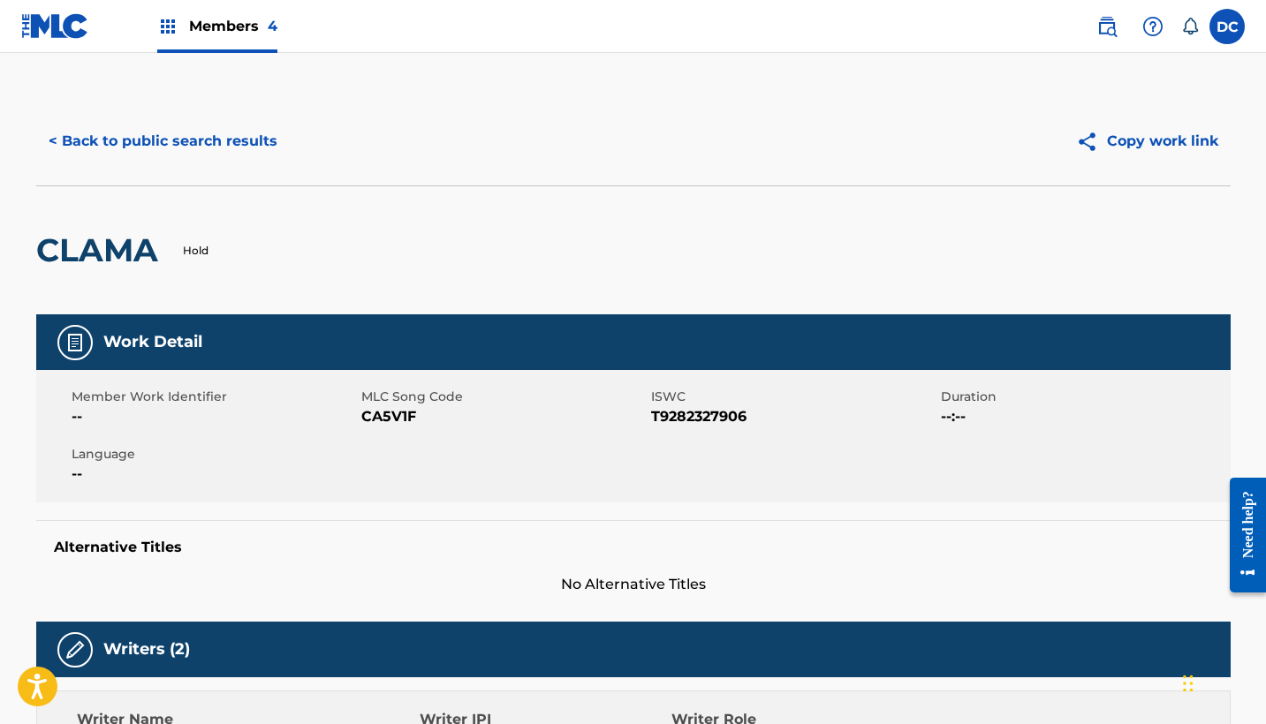
click at [173, 137] on button "< Back to public search results" at bounding box center [163, 141] width 254 height 44
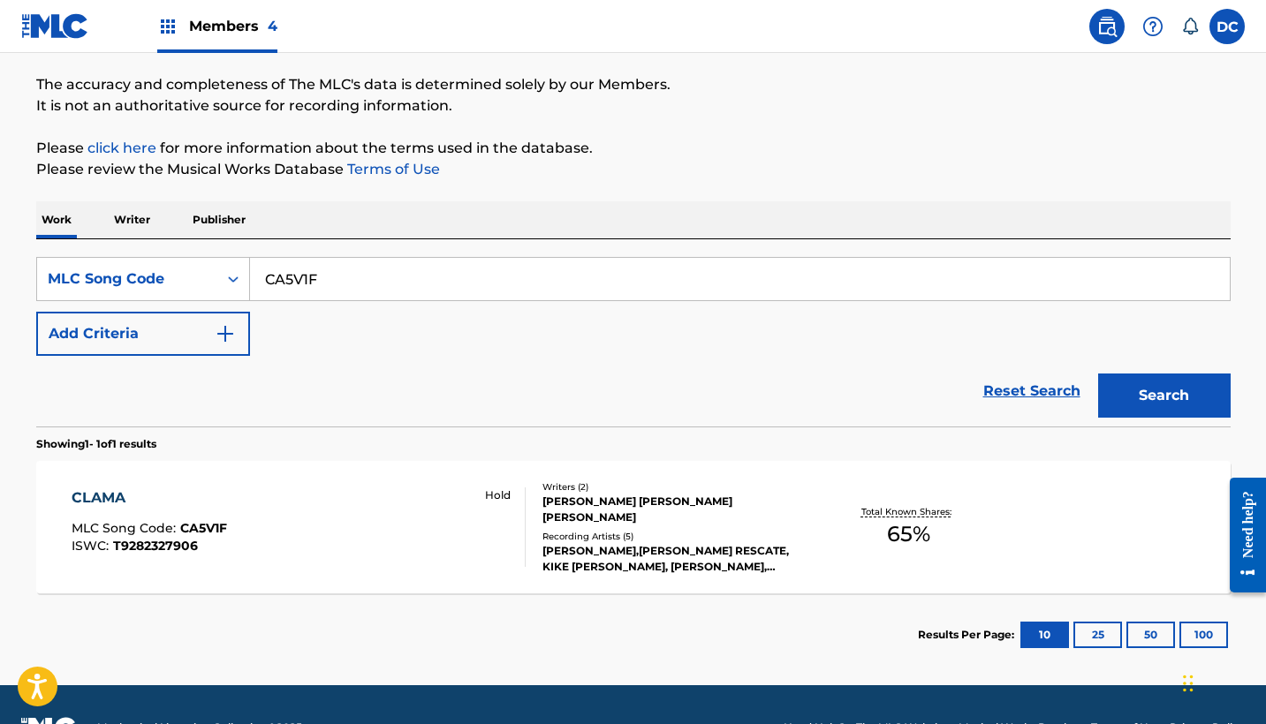
click at [302, 273] on input "CA5V1F" at bounding box center [740, 279] width 980 height 42
paste input "MG6OP9"
type input "MG6OP9"
click at [1163, 396] on button "Search" at bounding box center [1164, 396] width 133 height 44
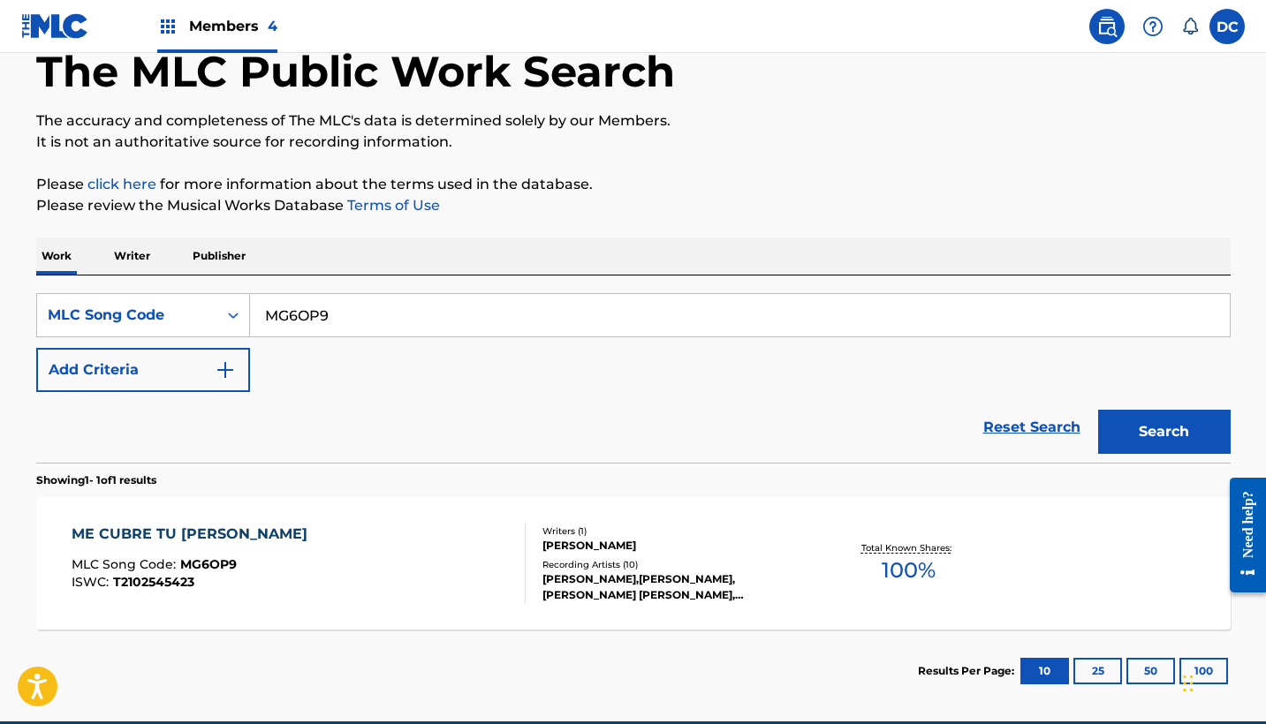
scroll to position [102, 0]
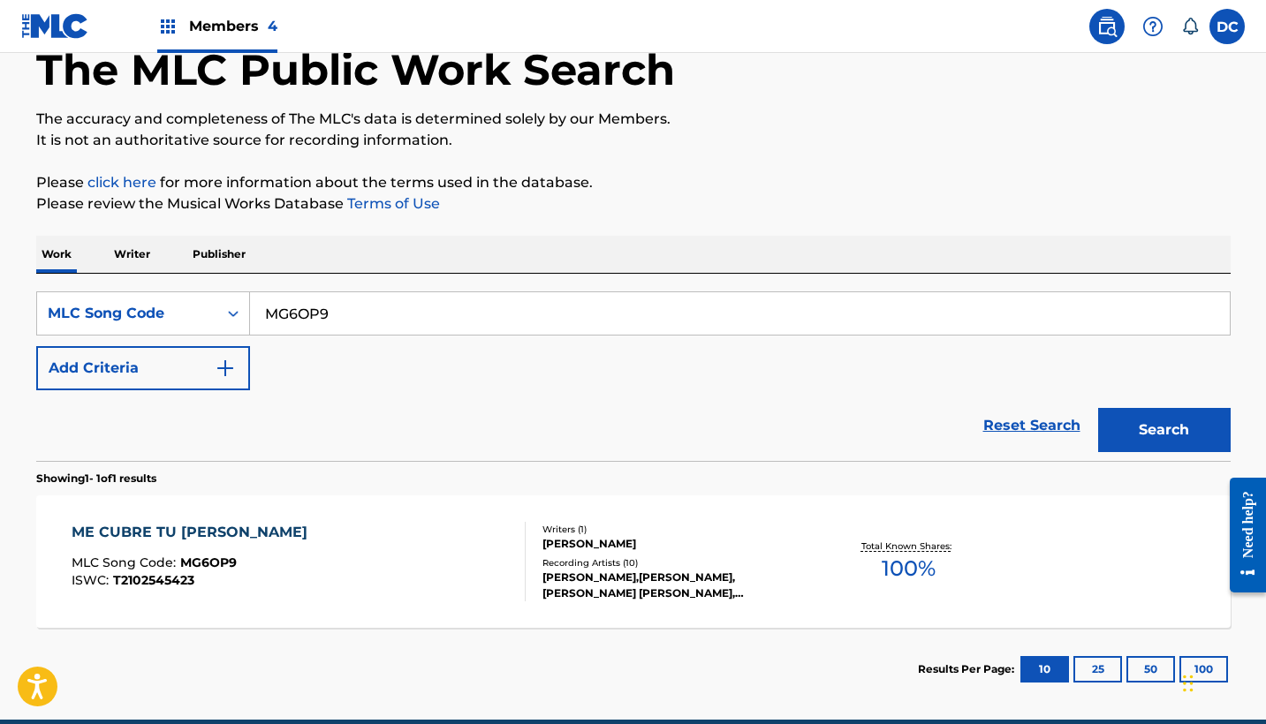
click at [437, 554] on div "ME CUBRE TU [PERSON_NAME] MLC Song Code : MG6OP9 ISWC : T2102545423" at bounding box center [299, 562] width 454 height 80
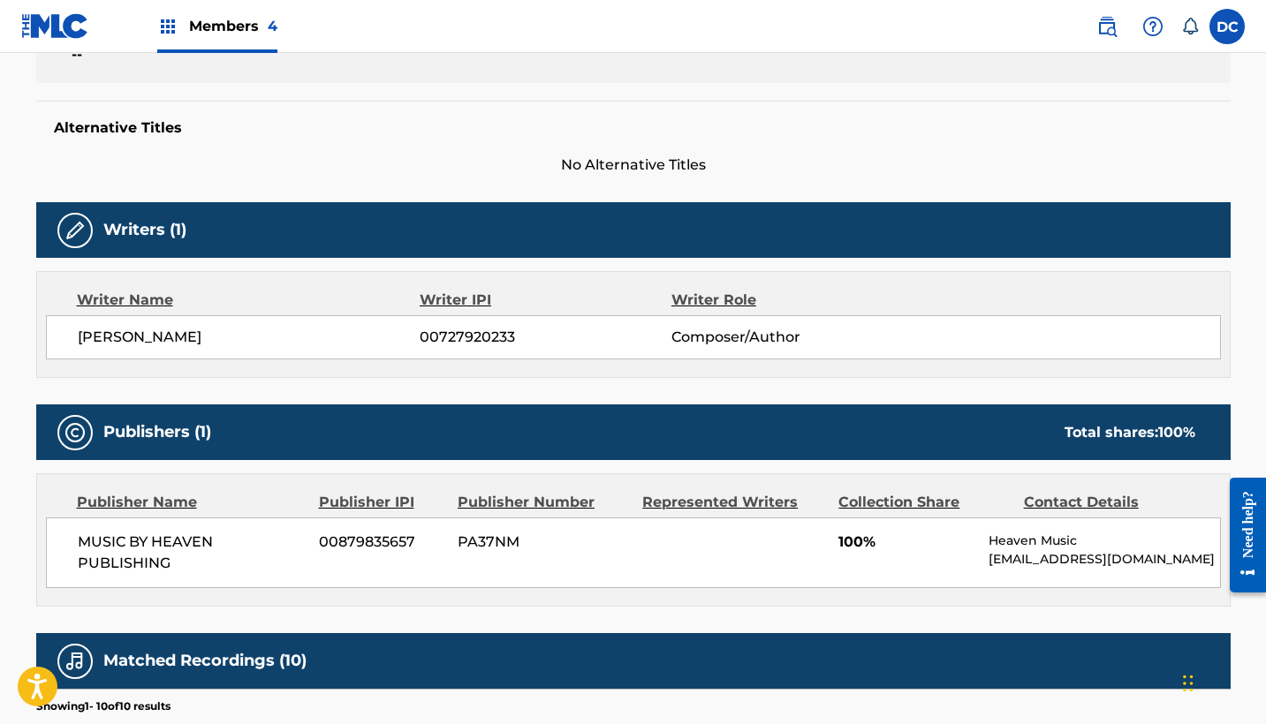
scroll to position [433, 0]
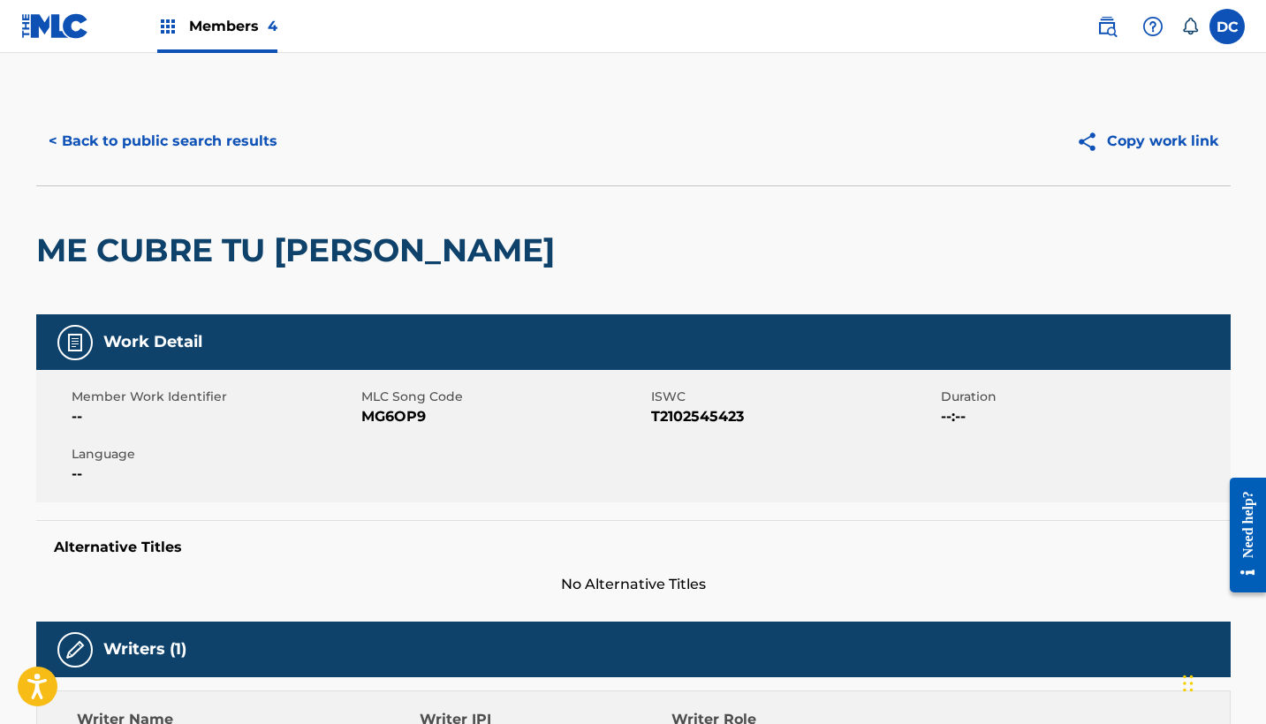
click at [170, 149] on button "< Back to public search results" at bounding box center [163, 141] width 254 height 44
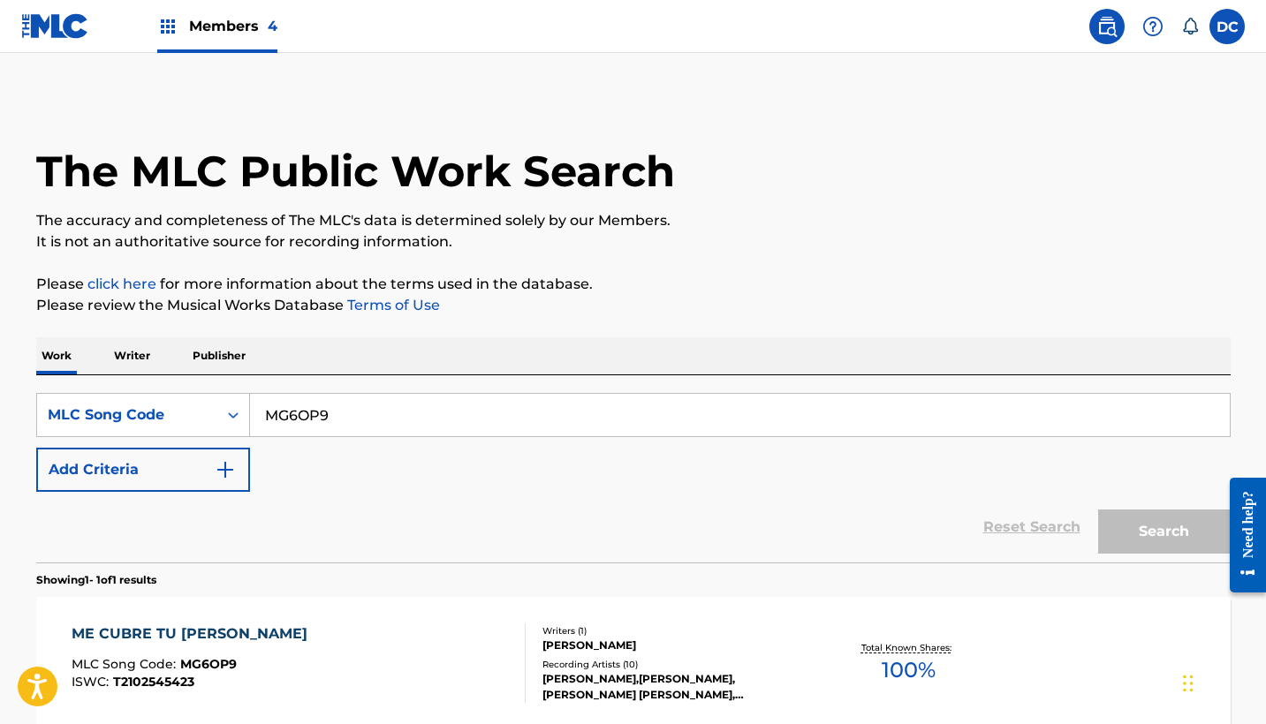
scroll to position [102, 0]
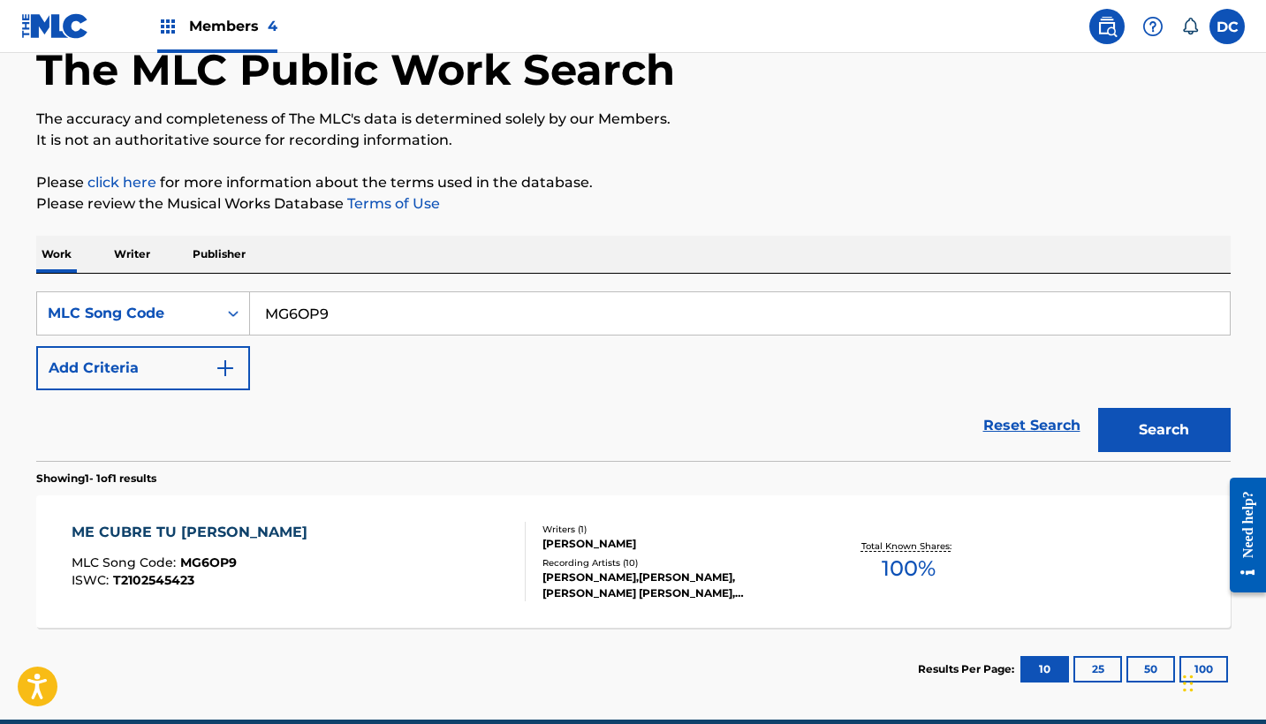
click at [307, 327] on input "MG6OP9" at bounding box center [740, 313] width 980 height 42
paste input "CA5V1F"
type input "CA5V1F"
click at [1163, 430] on button "Search" at bounding box center [1164, 430] width 133 height 44
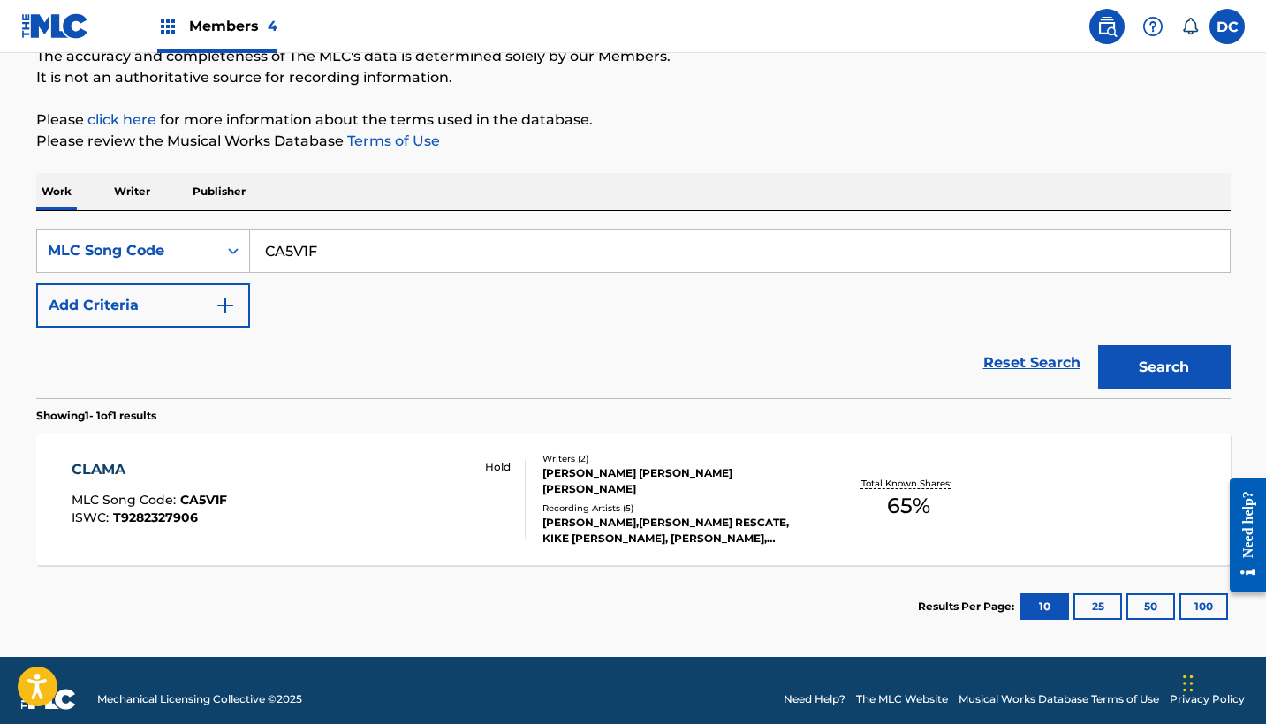
scroll to position [178, 0]
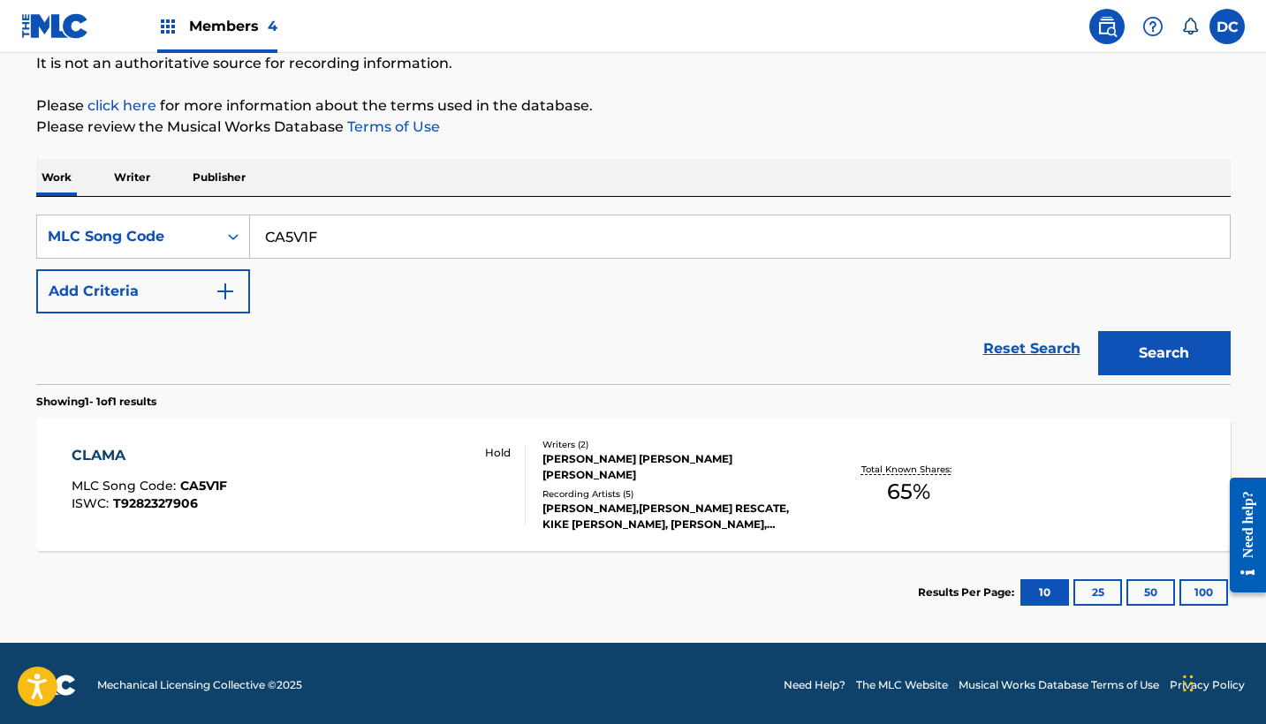
click at [400, 520] on div "CLAMA MLC Song Code : CA5V1F ISWC : T9282327906 Hold" at bounding box center [299, 485] width 454 height 80
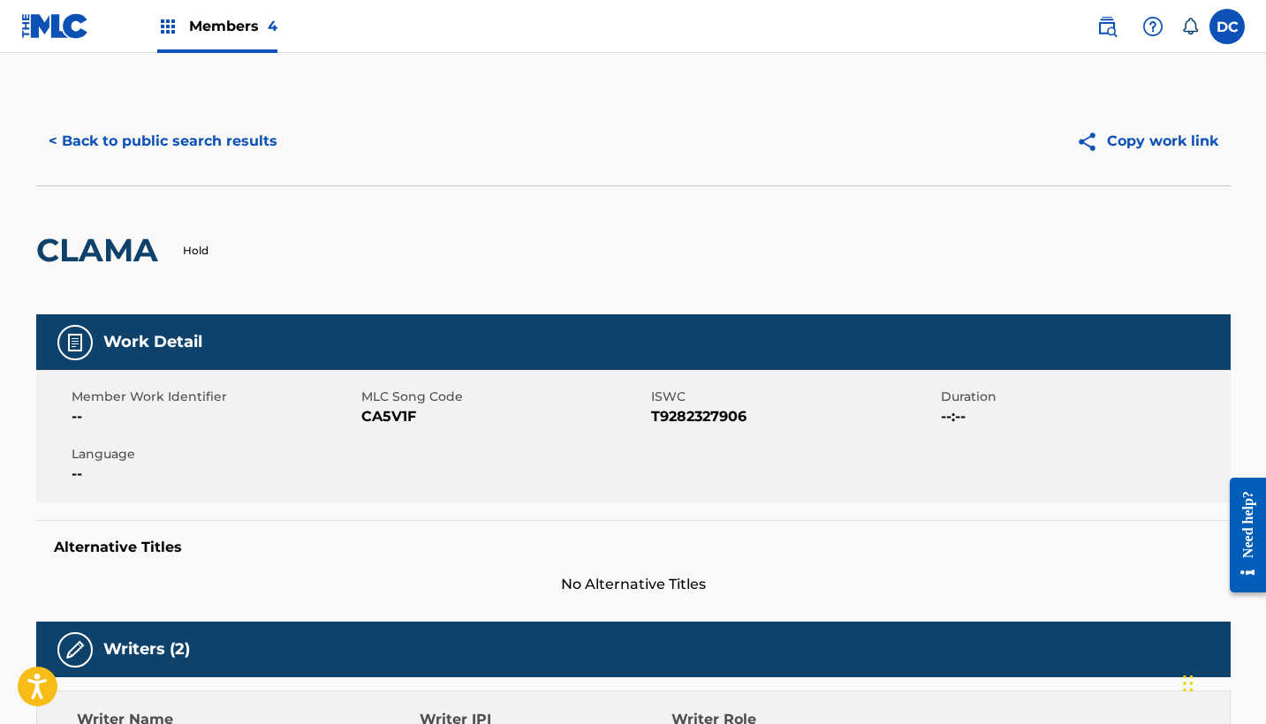
click at [388, 416] on span "CA5V1F" at bounding box center [503, 416] width 285 height 21
copy span "CA5V1F"
